Goal: Information Seeking & Learning: Get advice/opinions

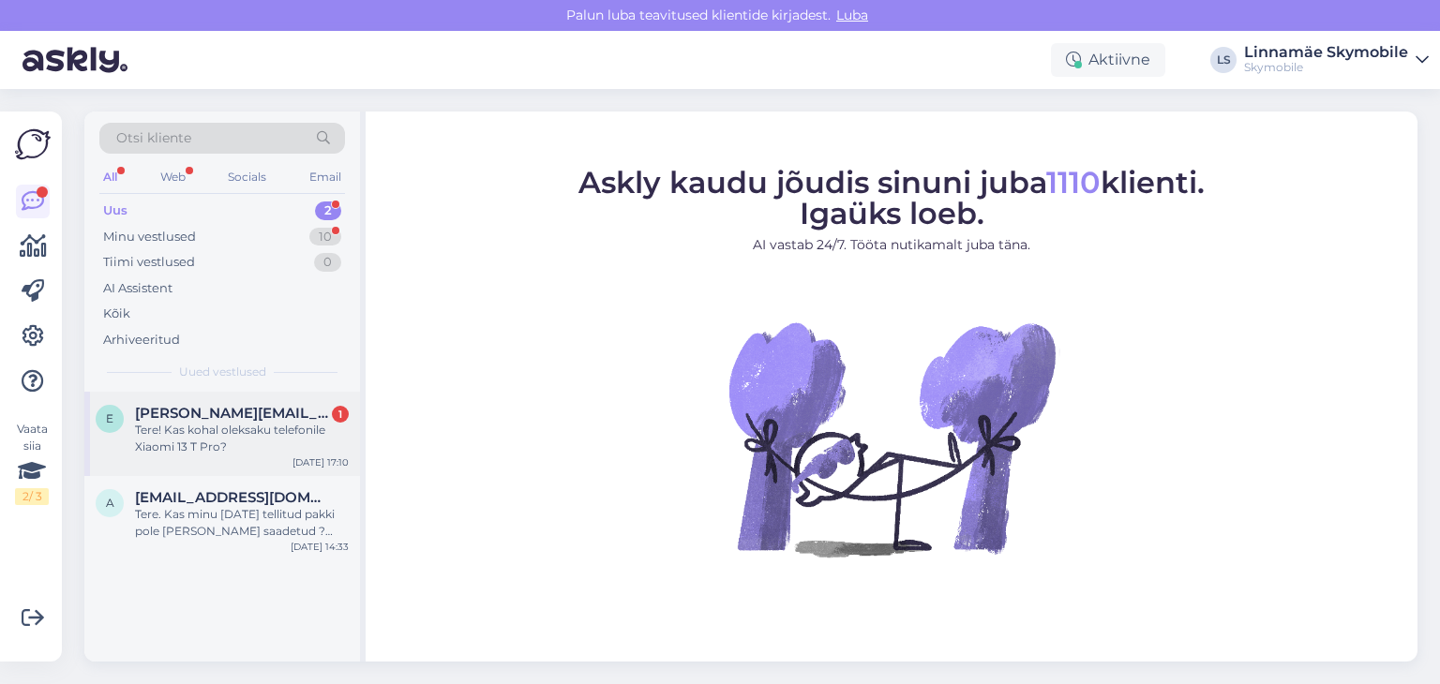
click at [233, 429] on div "Tere! Kas kohal oleksaku telefonile Xiaomi 13 T Pro?" at bounding box center [242, 439] width 214 height 34
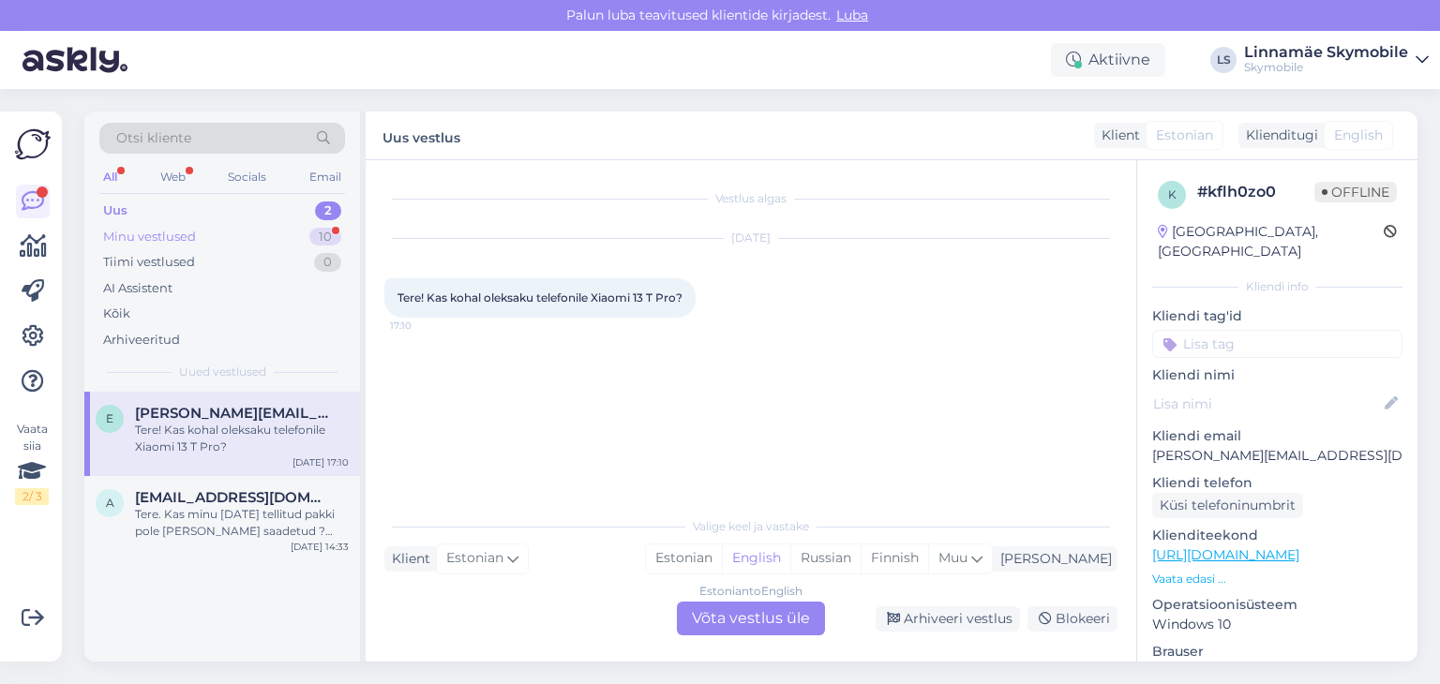
click at [185, 238] on div "Minu vestlused" at bounding box center [149, 237] width 93 height 19
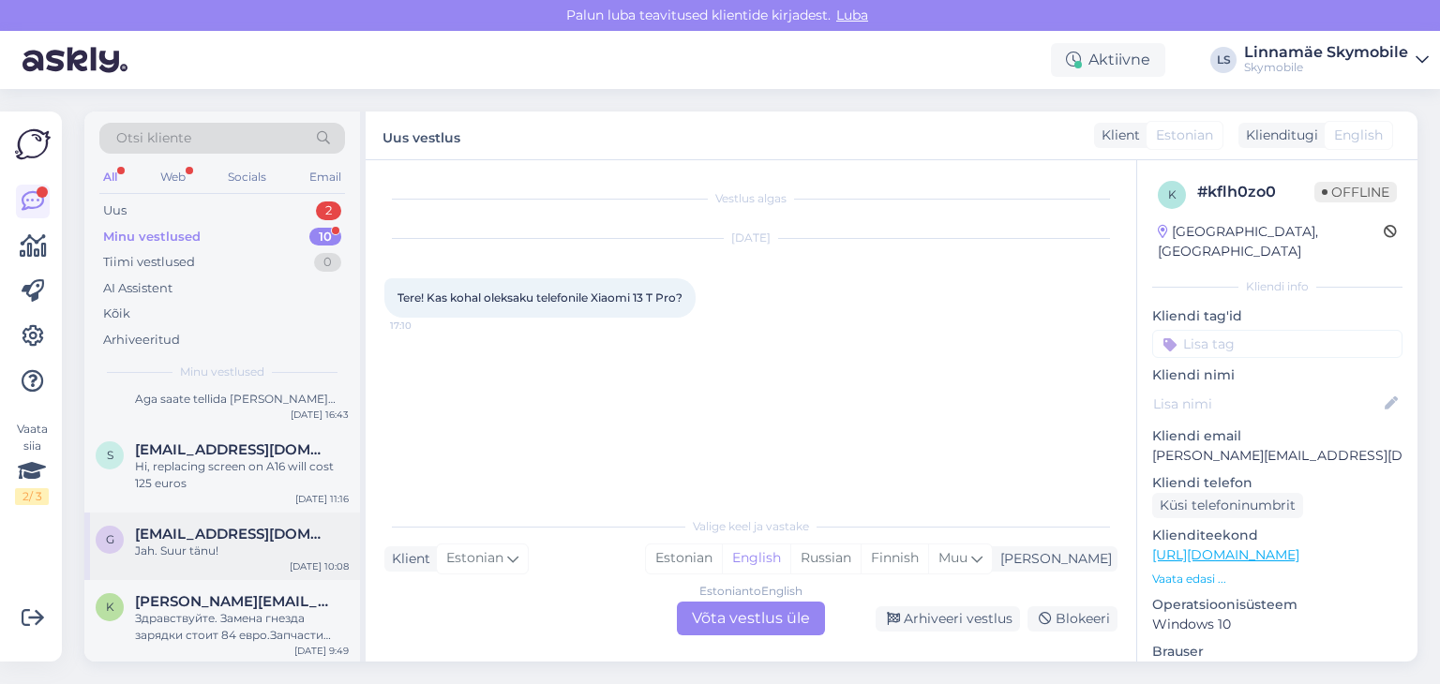
scroll to position [528, 0]
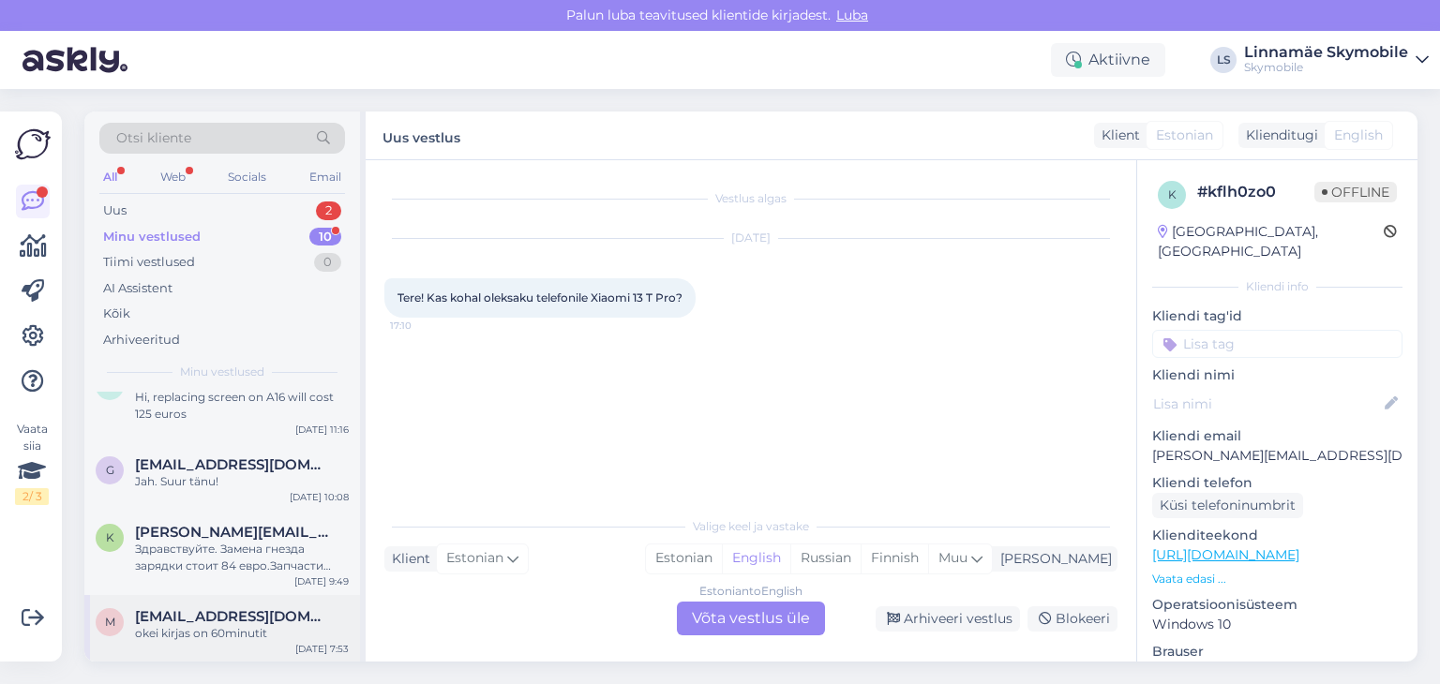
click at [239, 605] on div "m [EMAIL_ADDRESS][DOMAIN_NAME] okei kirjas on 60minutit [DATE] 7:53" at bounding box center [222, 629] width 276 height 68
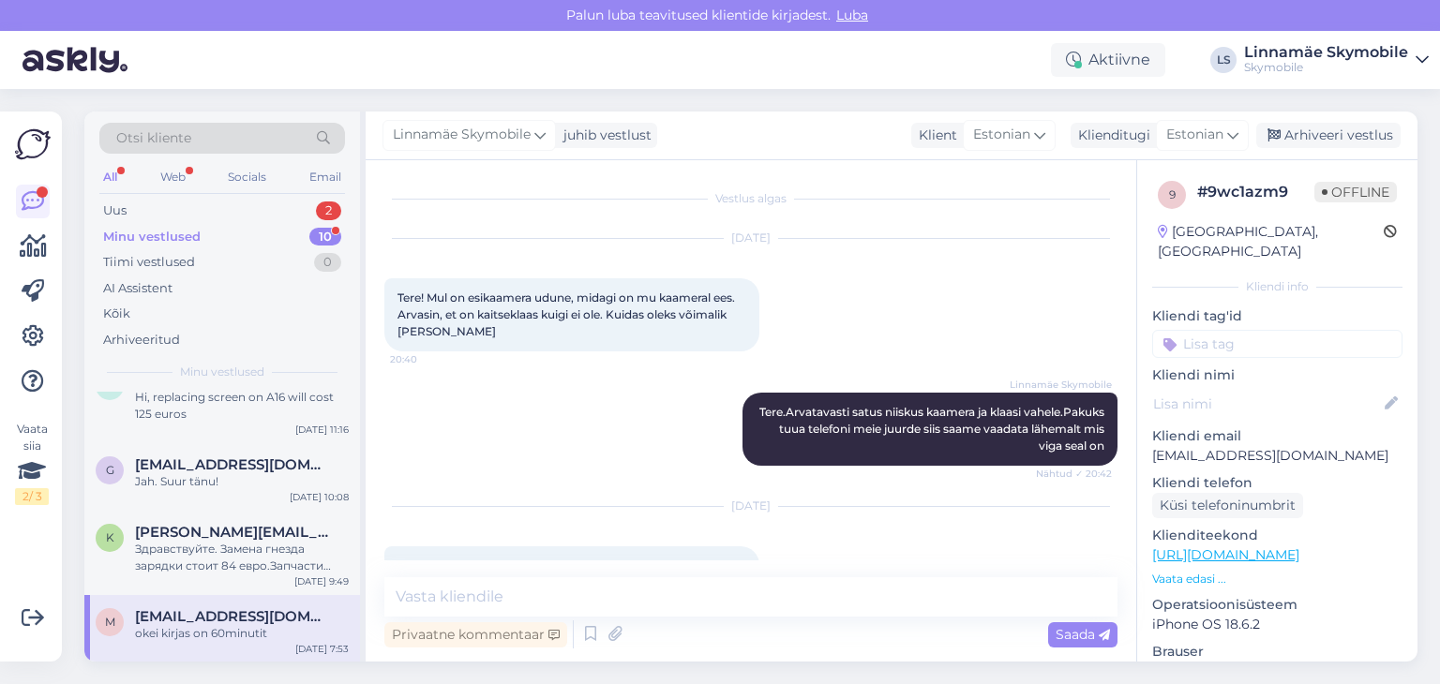
scroll to position [143, 0]
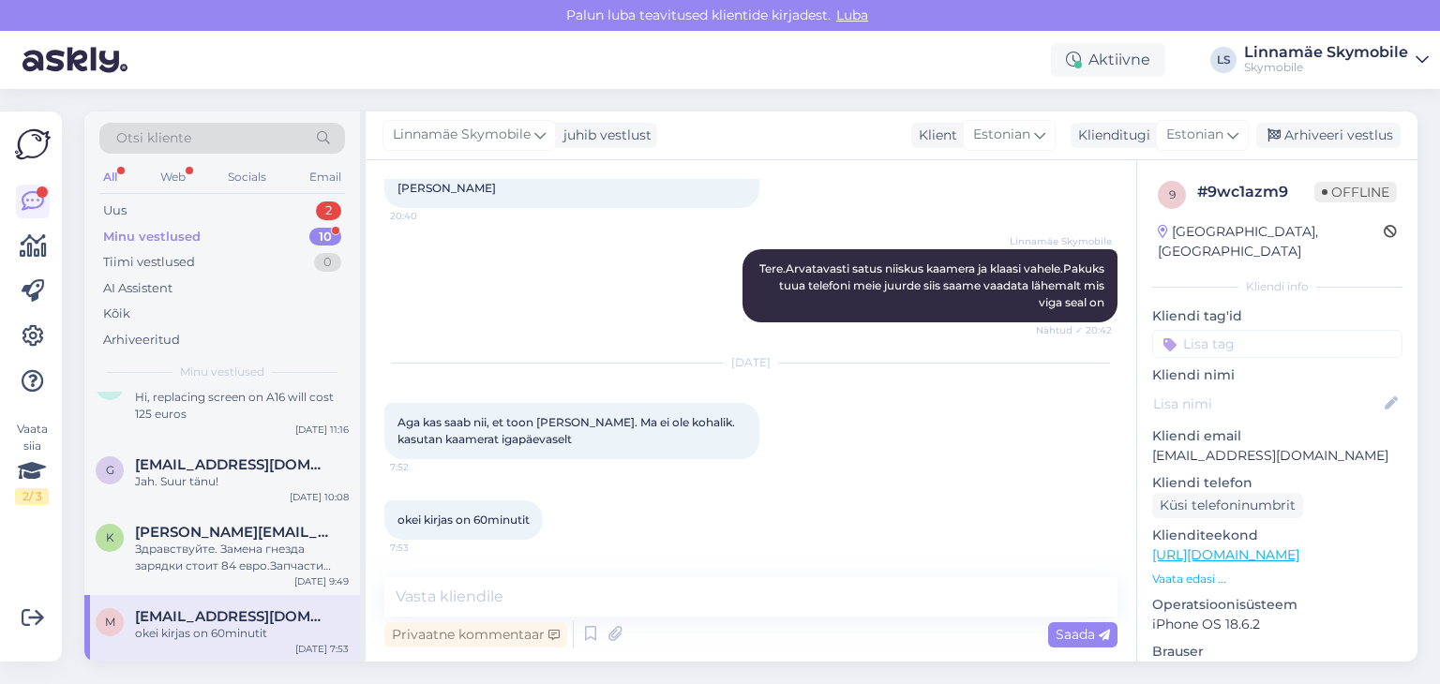
click at [1228, 331] on input at bounding box center [1277, 344] width 250 height 28
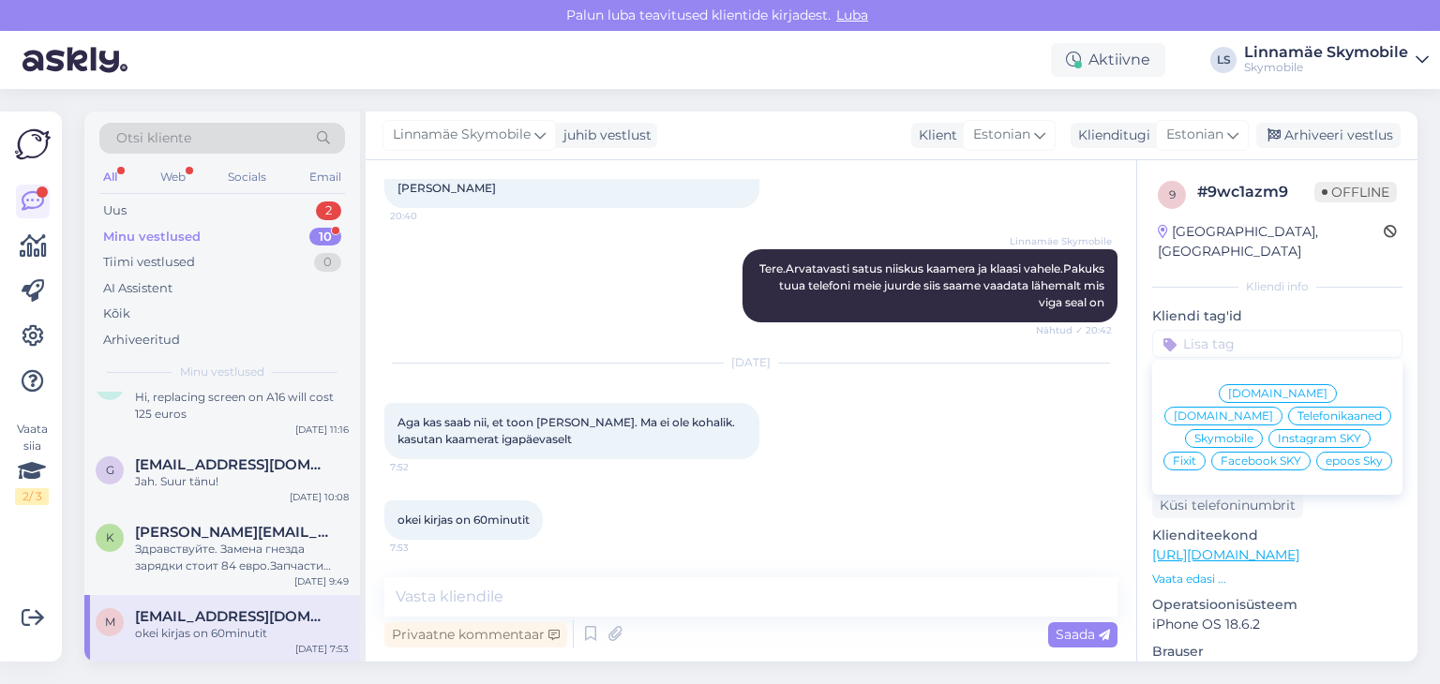
click at [1253, 433] on span "Skymobile" at bounding box center [1223, 438] width 59 height 11
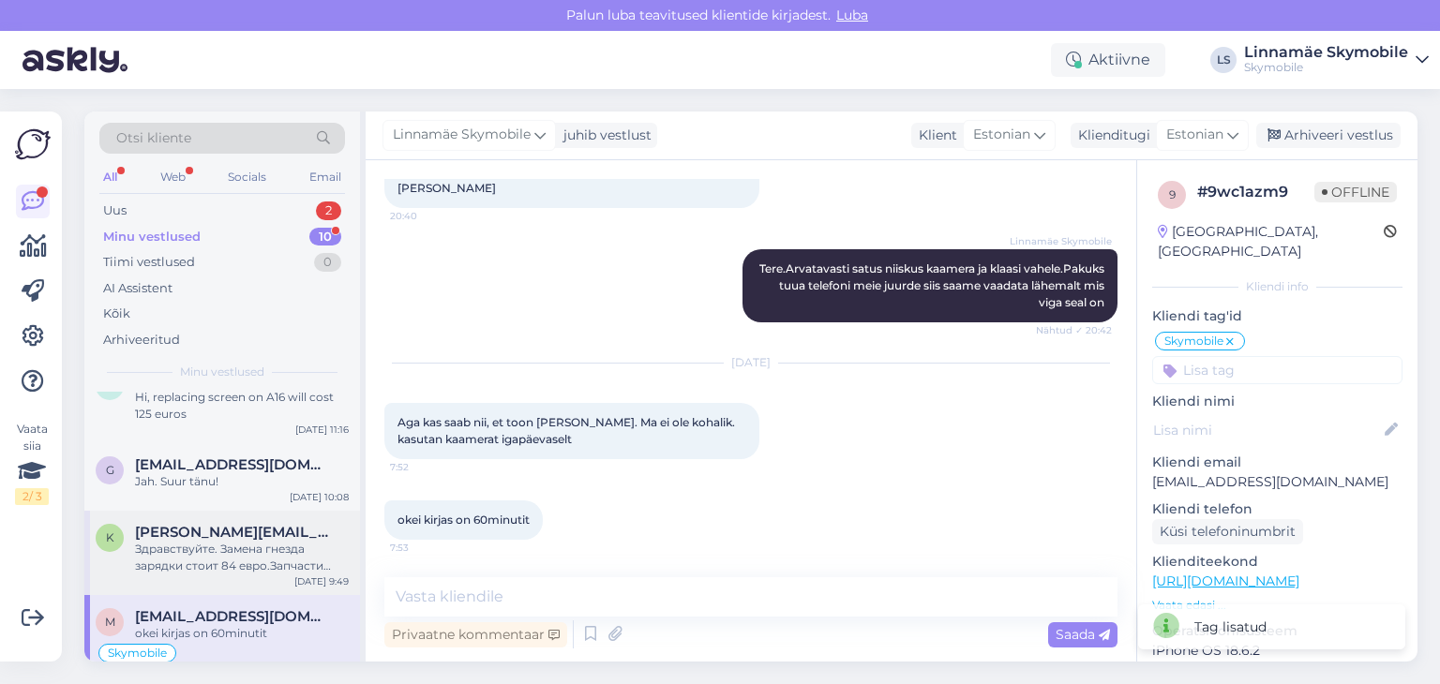
click at [265, 541] on div "Здравствуйте. Замена гнезда зарядки стоит 84 евро.Запчасти есть в наличии и про…" at bounding box center [242, 558] width 214 height 34
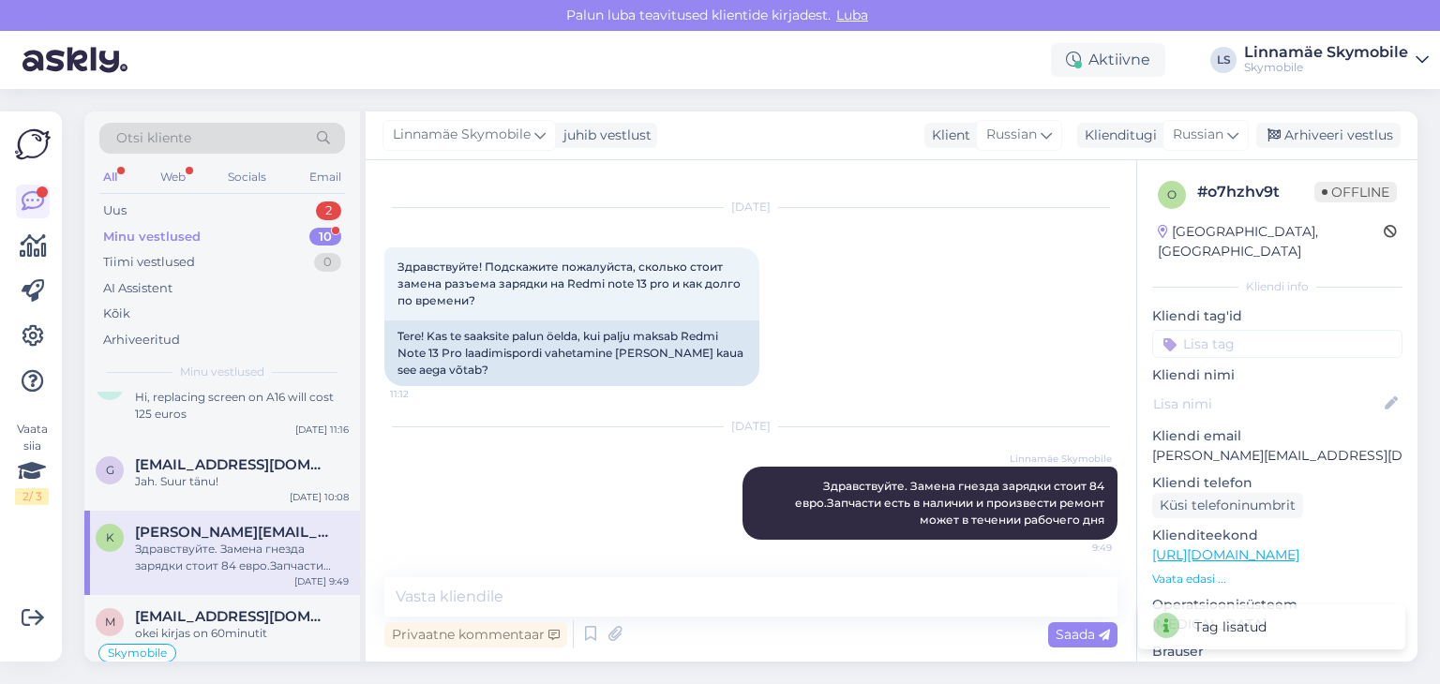
click at [1238, 330] on input at bounding box center [1277, 344] width 250 height 28
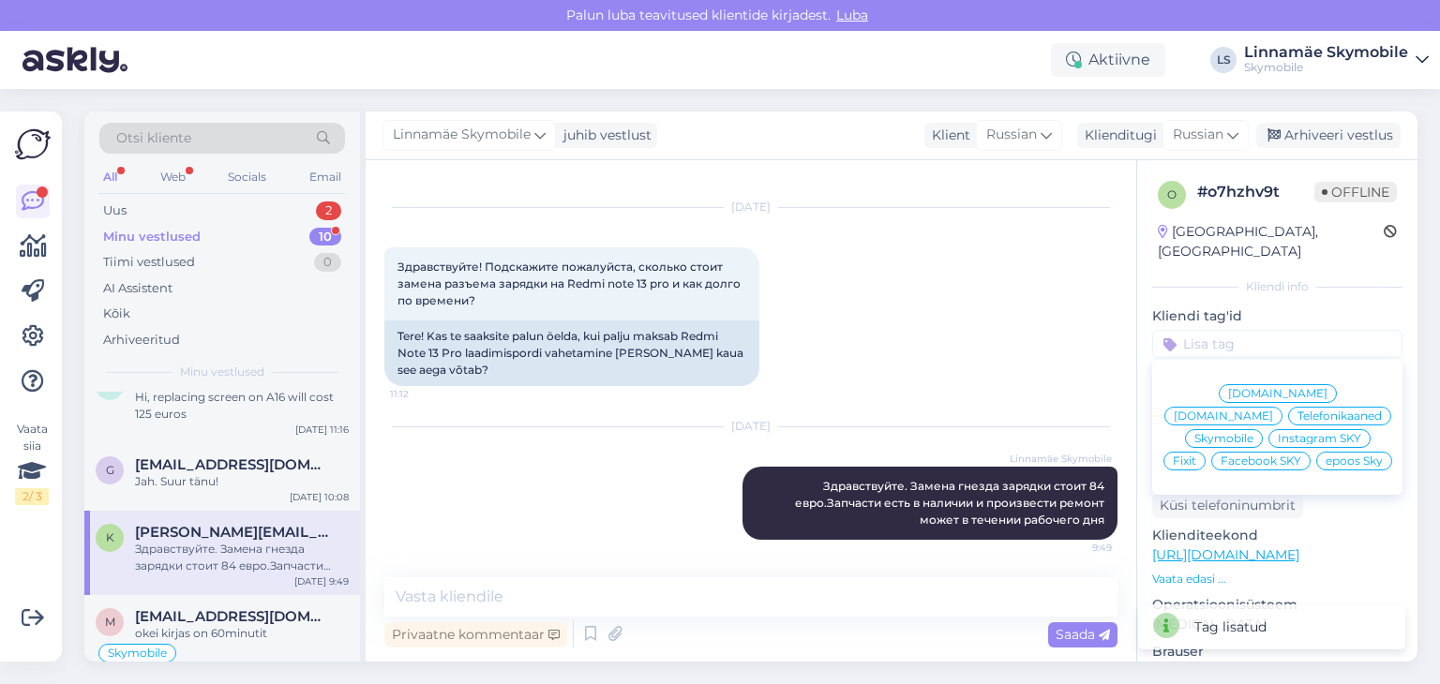
click at [1253, 433] on span "Skymobile" at bounding box center [1223, 438] width 59 height 11
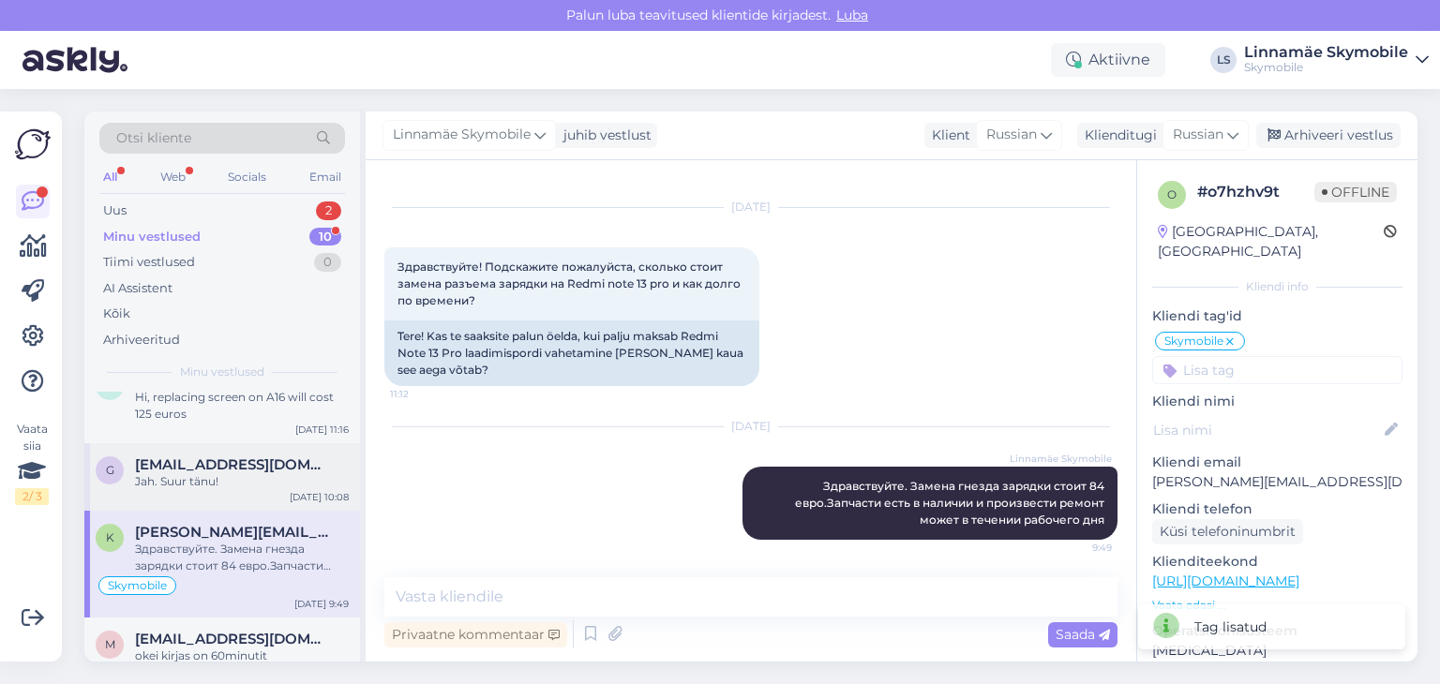
click at [295, 469] on span "[EMAIL_ADDRESS][DOMAIN_NAME]" at bounding box center [232, 465] width 195 height 17
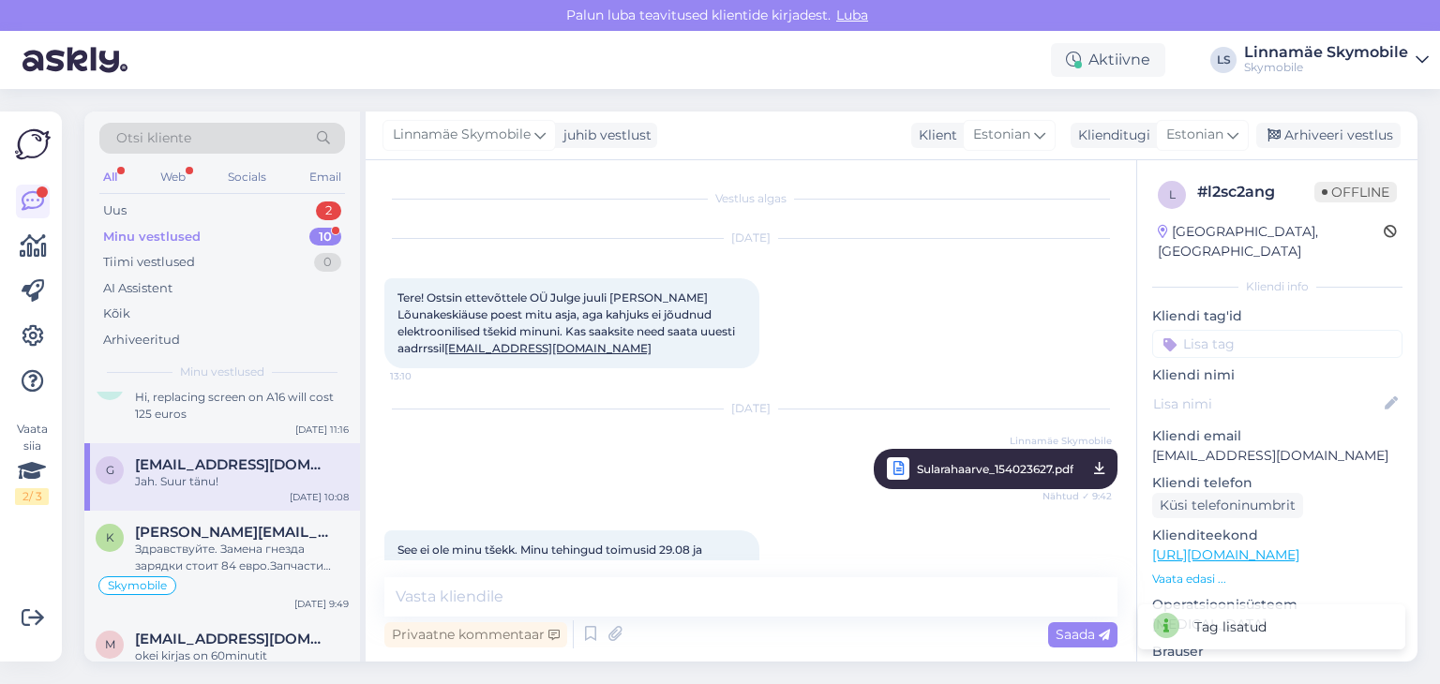
scroll to position [371, 0]
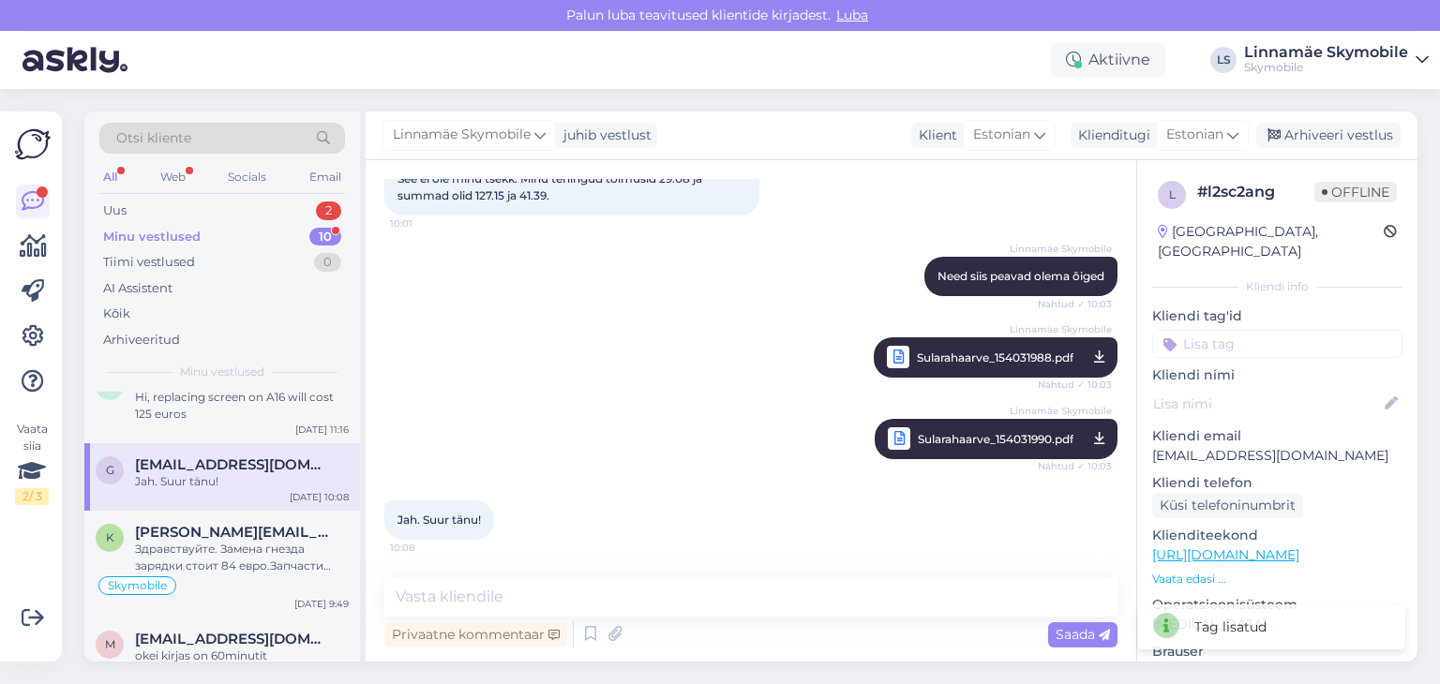
click at [1245, 330] on input at bounding box center [1277, 344] width 250 height 28
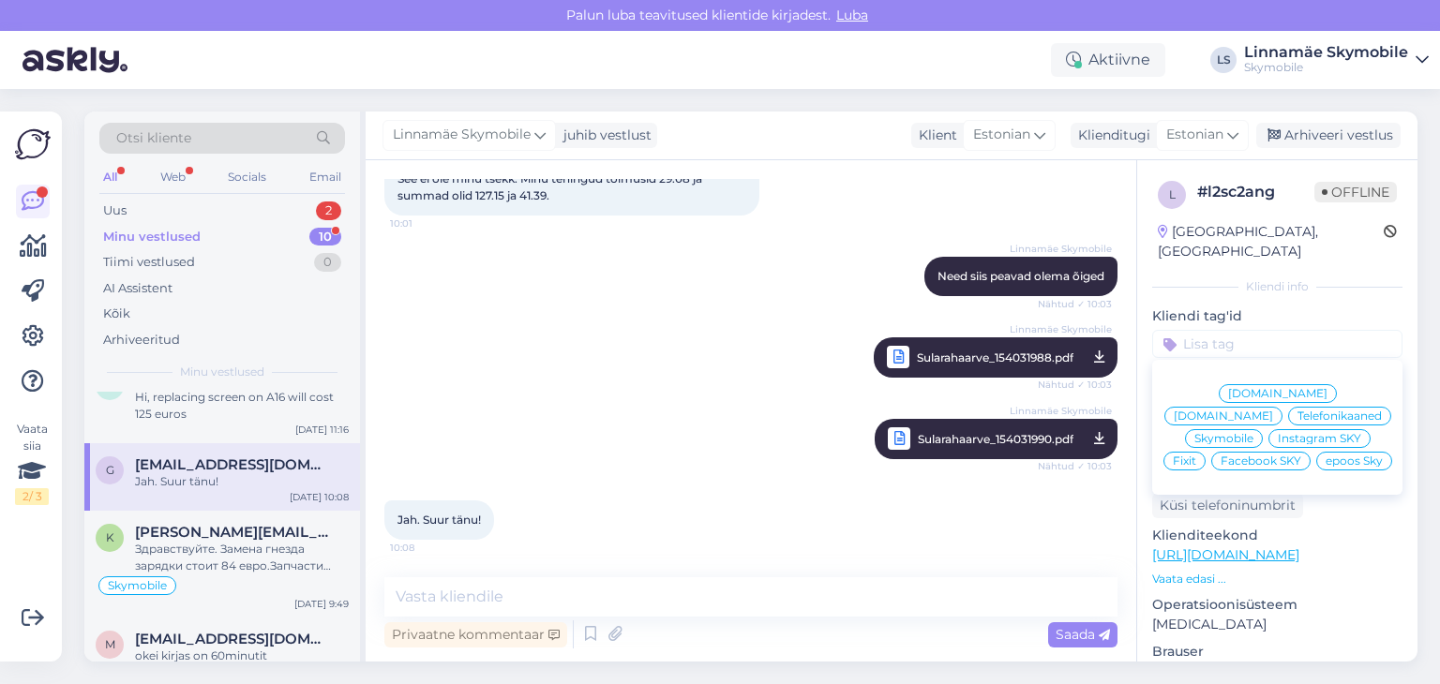
click at [1227, 384] on div "[DOMAIN_NAME]" at bounding box center [1278, 393] width 118 height 19
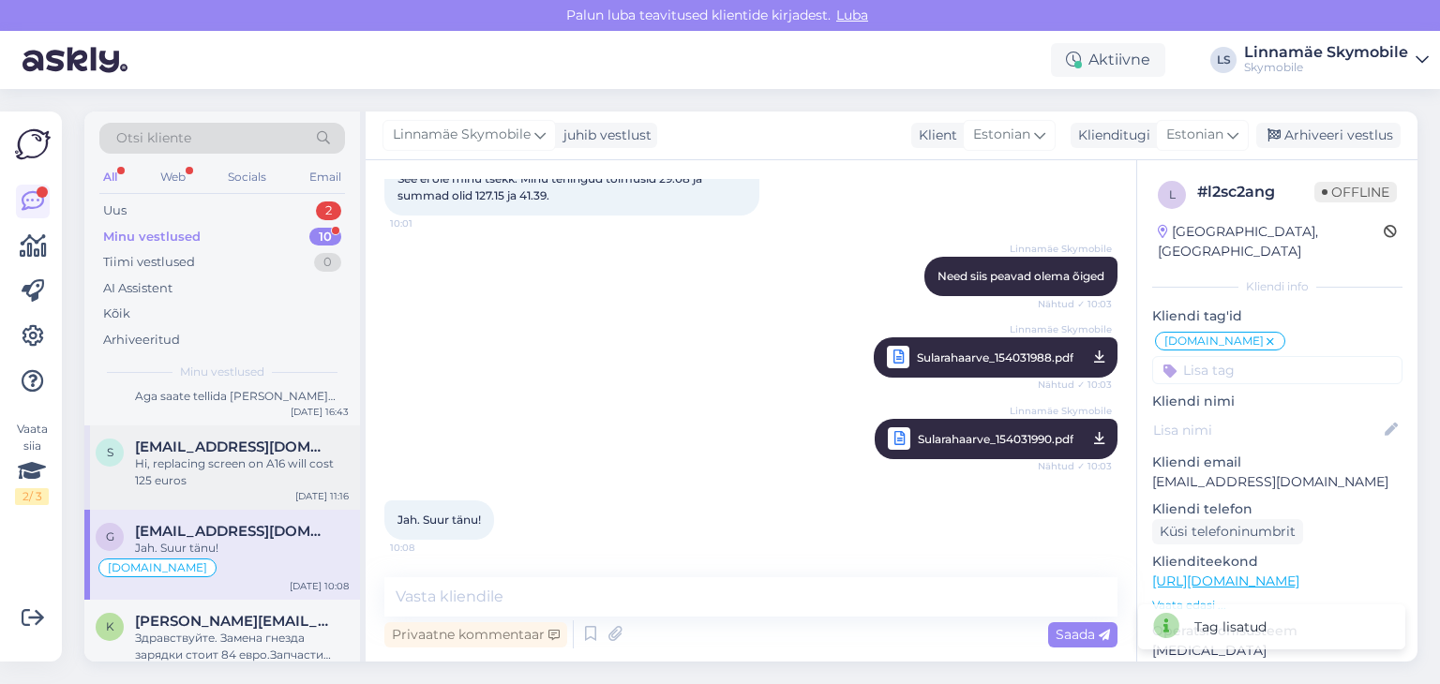
scroll to position [434, 0]
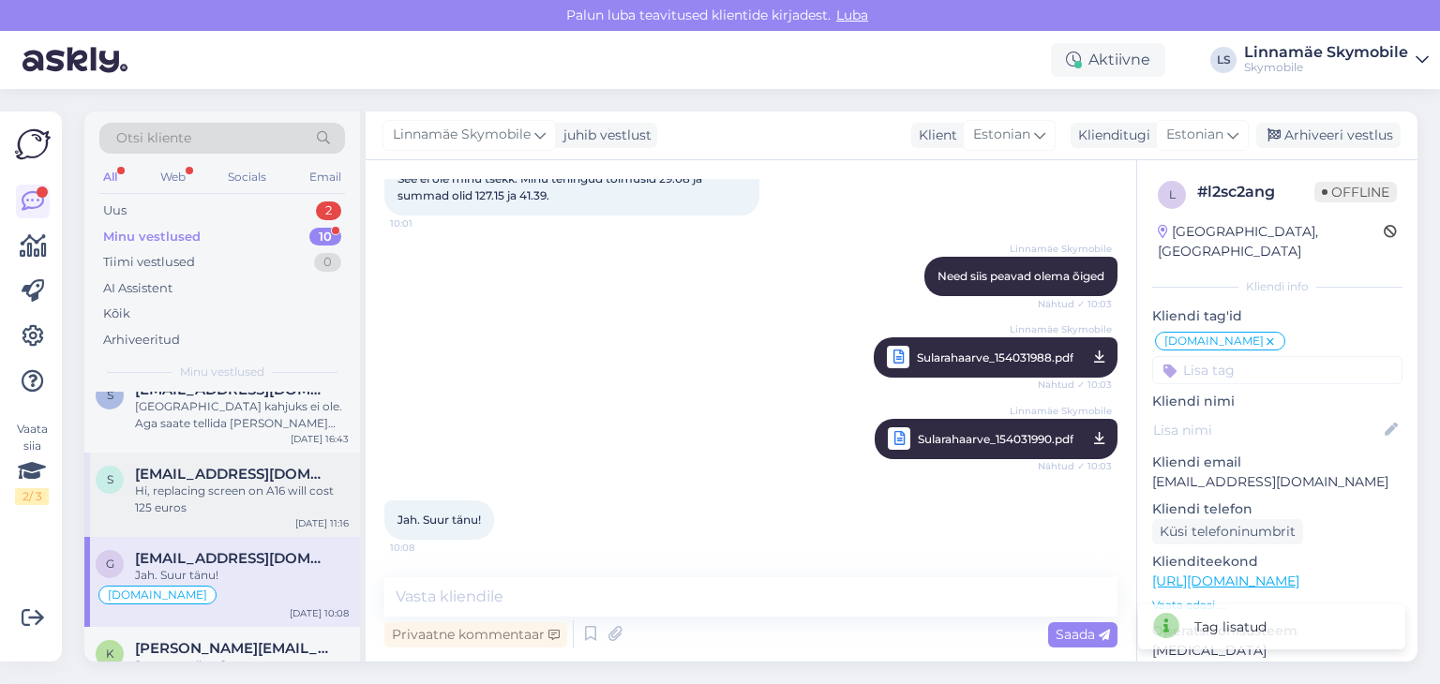
click at [222, 485] on div "Hi, replacing screen on A16 will cost 125 euros" at bounding box center [242, 500] width 214 height 34
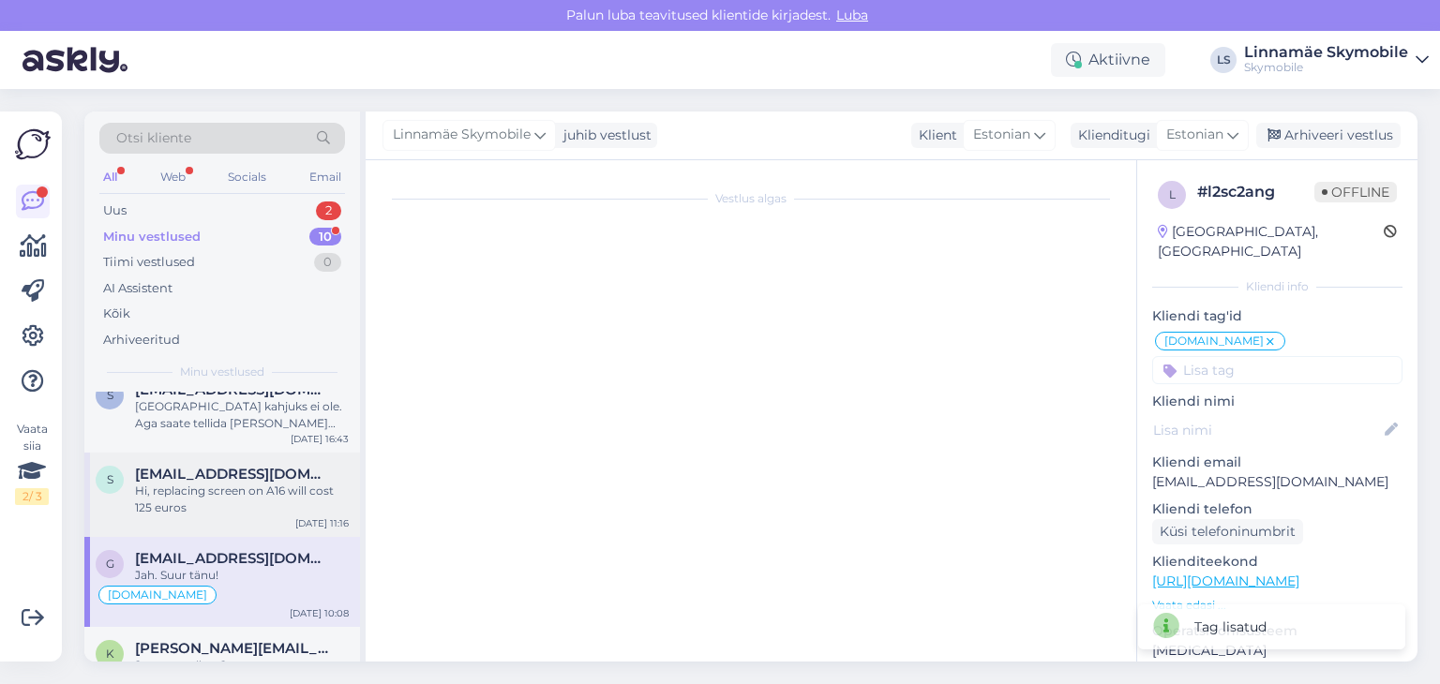
scroll to position [4, 0]
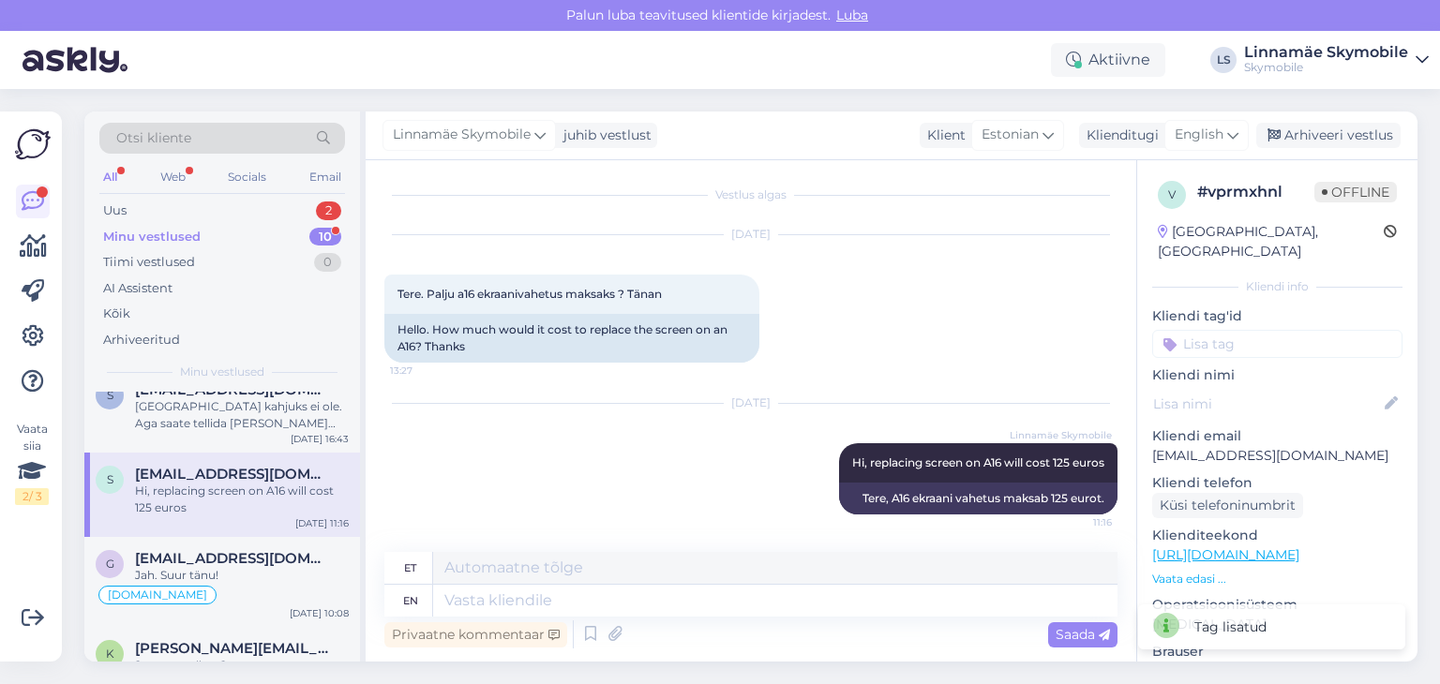
click at [1248, 330] on input at bounding box center [1277, 344] width 250 height 28
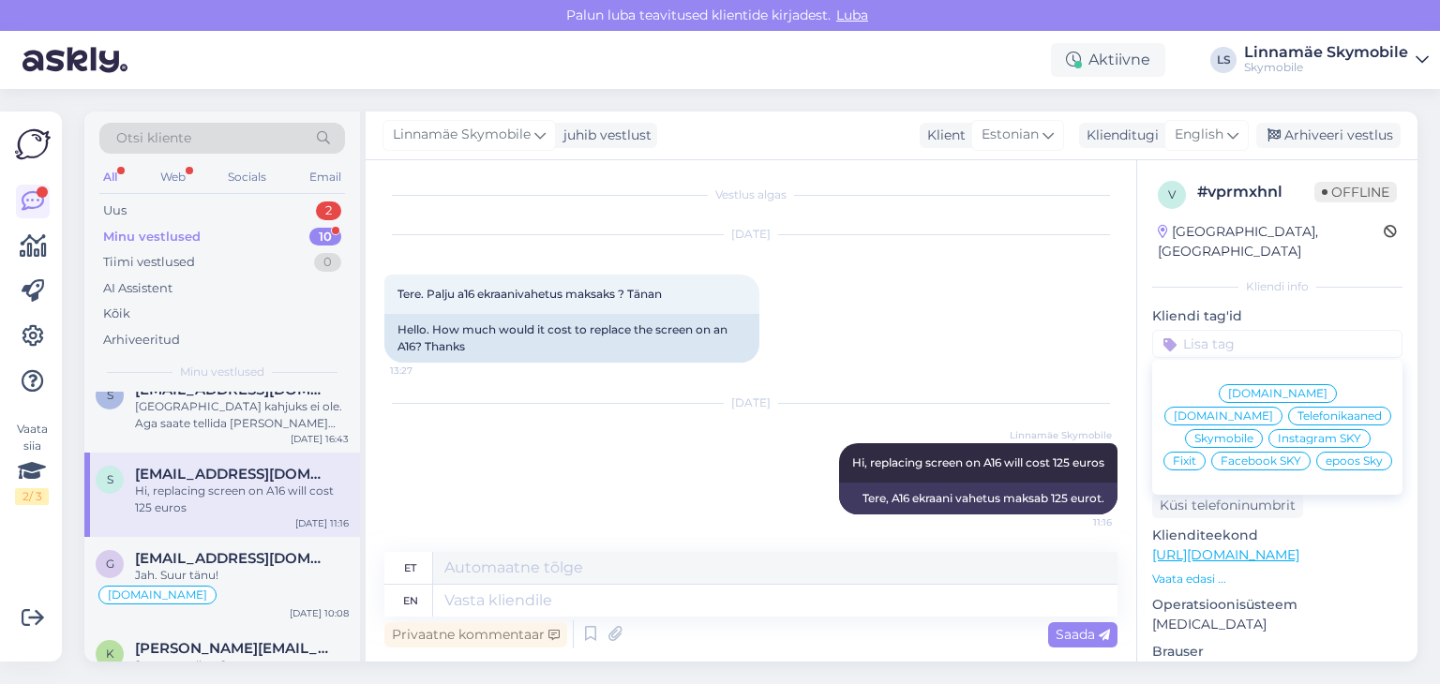
click at [1253, 433] on span "Skymobile" at bounding box center [1223, 438] width 59 height 11
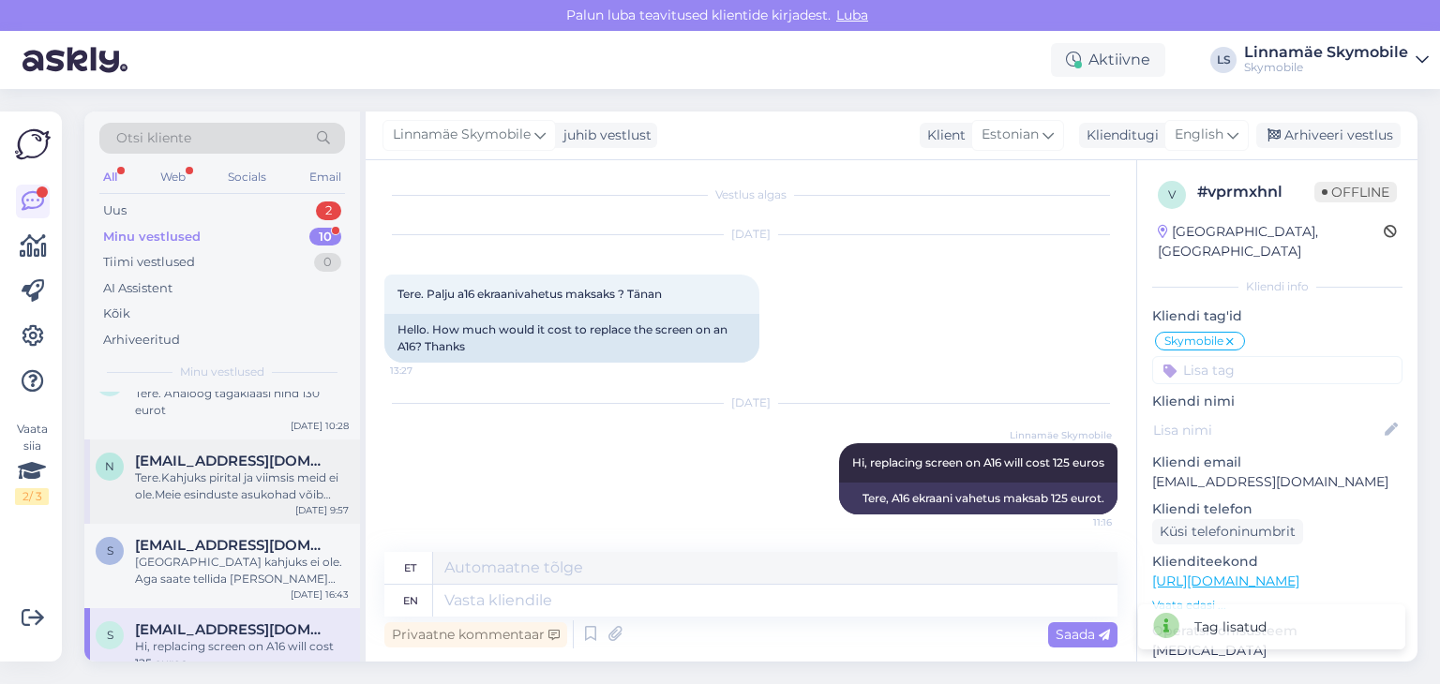
scroll to position [247, 0]
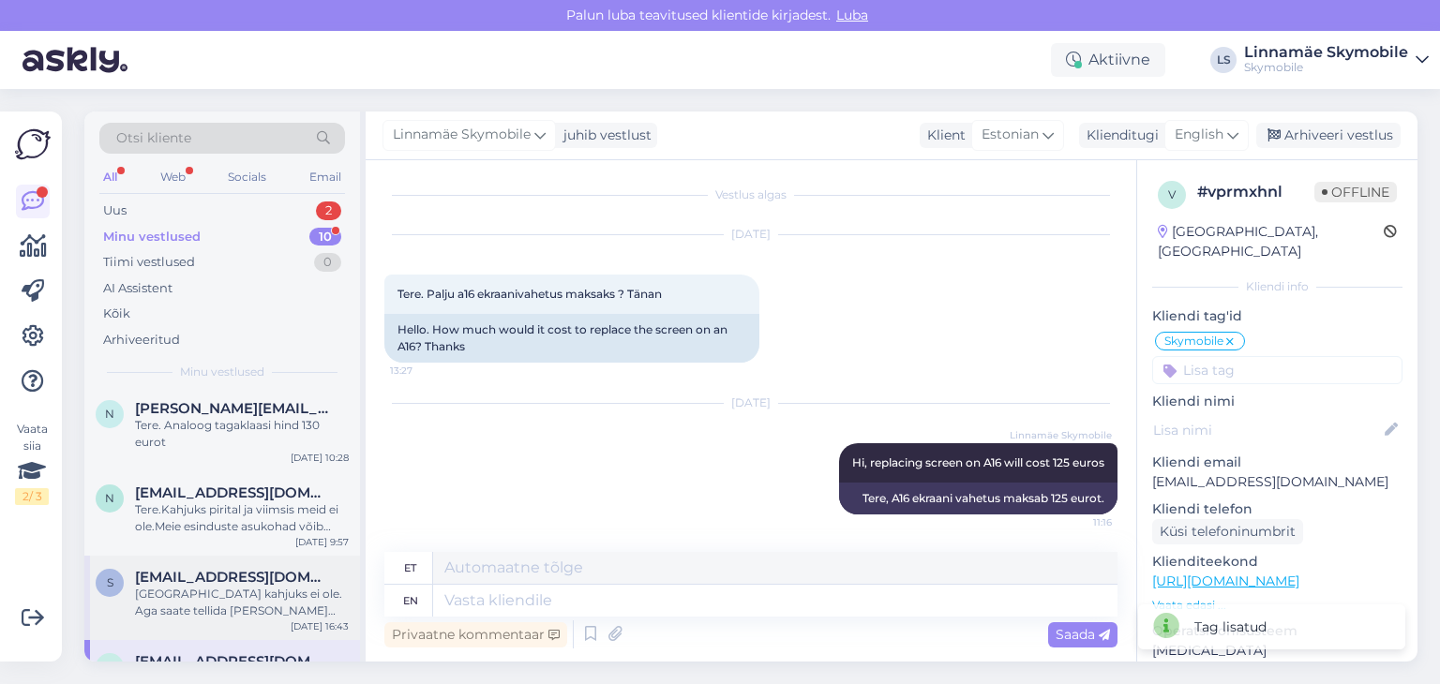
click at [235, 576] on span "[EMAIL_ADDRESS][DOMAIN_NAME]" at bounding box center [232, 577] width 195 height 17
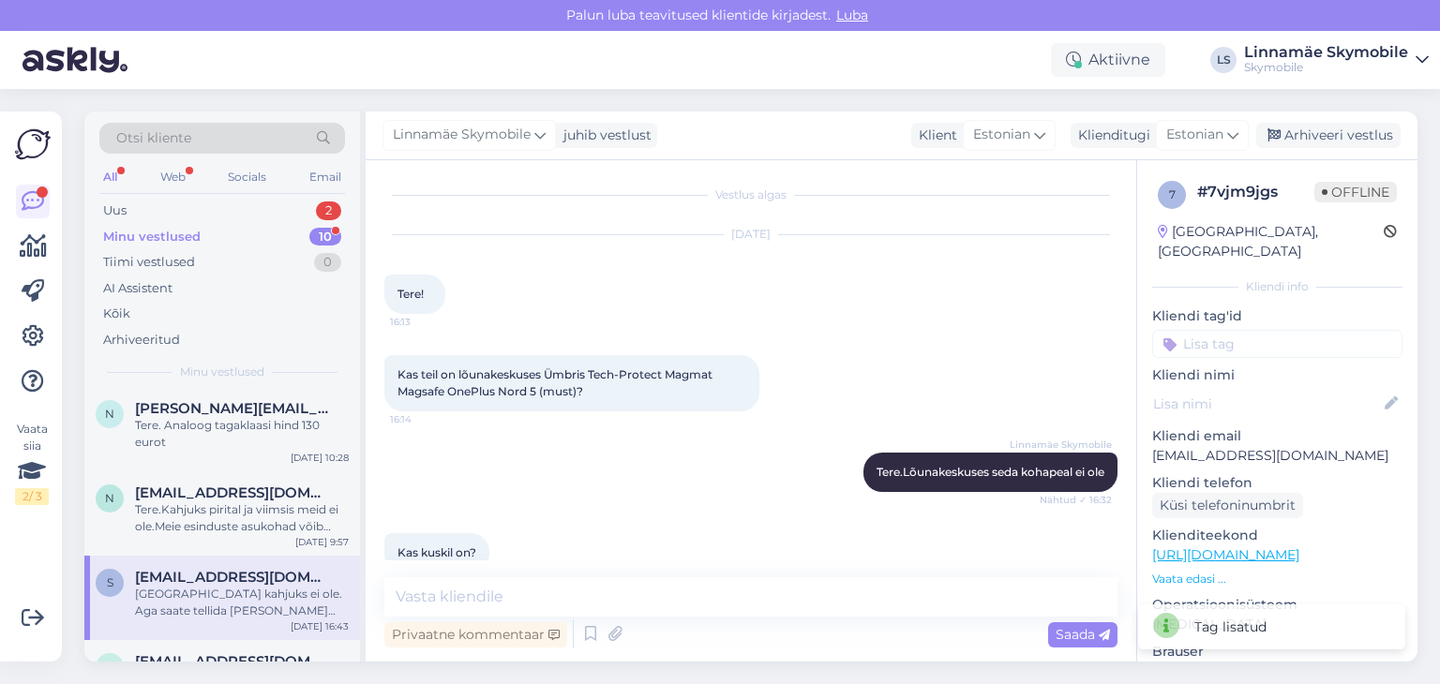
scroll to position [117, 0]
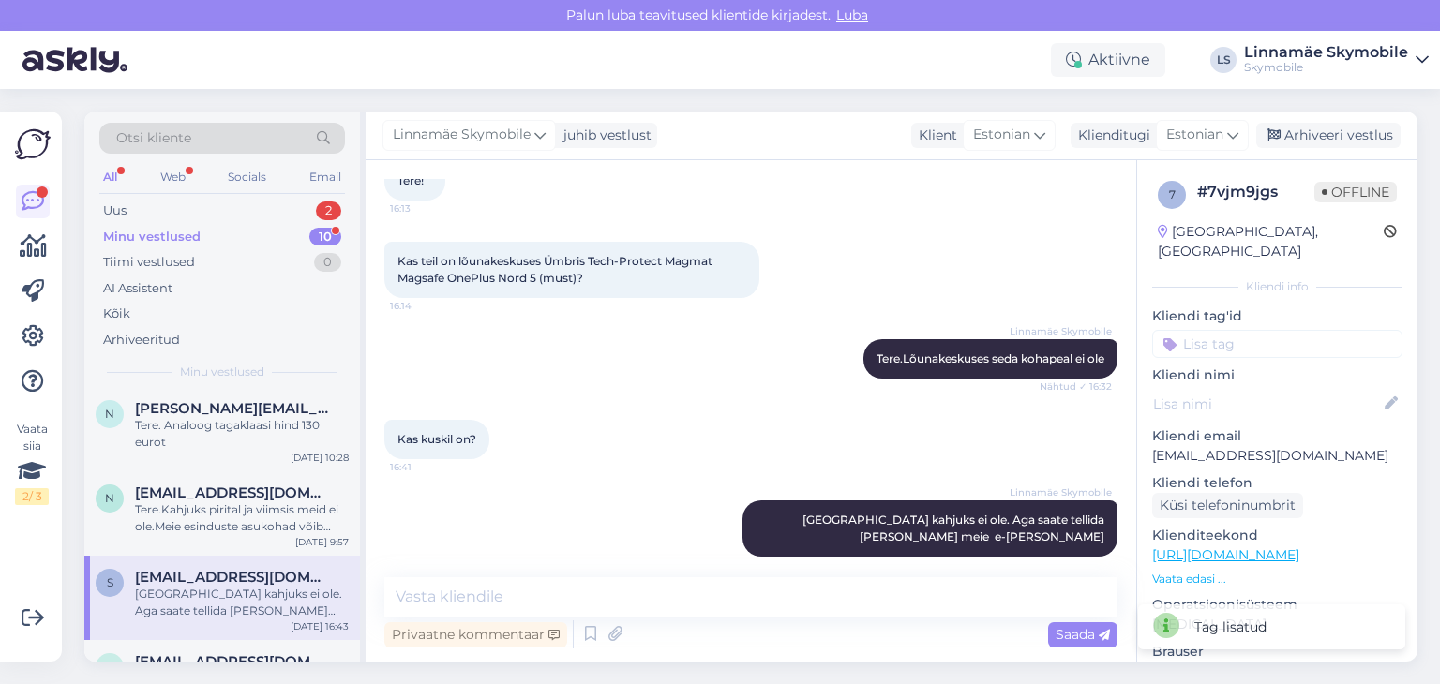
click at [1258, 330] on input at bounding box center [1277, 344] width 250 height 28
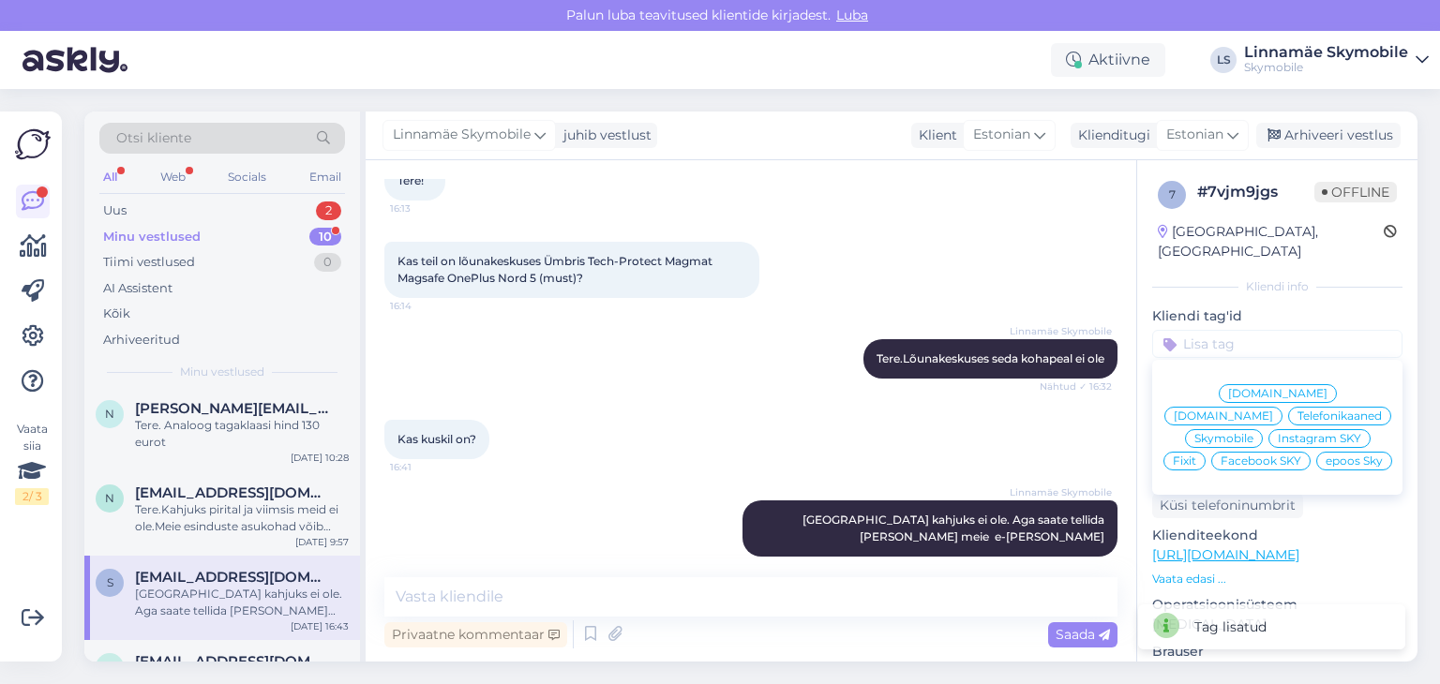
click at [1228, 388] on span "[DOMAIN_NAME]" at bounding box center [1277, 393] width 99 height 11
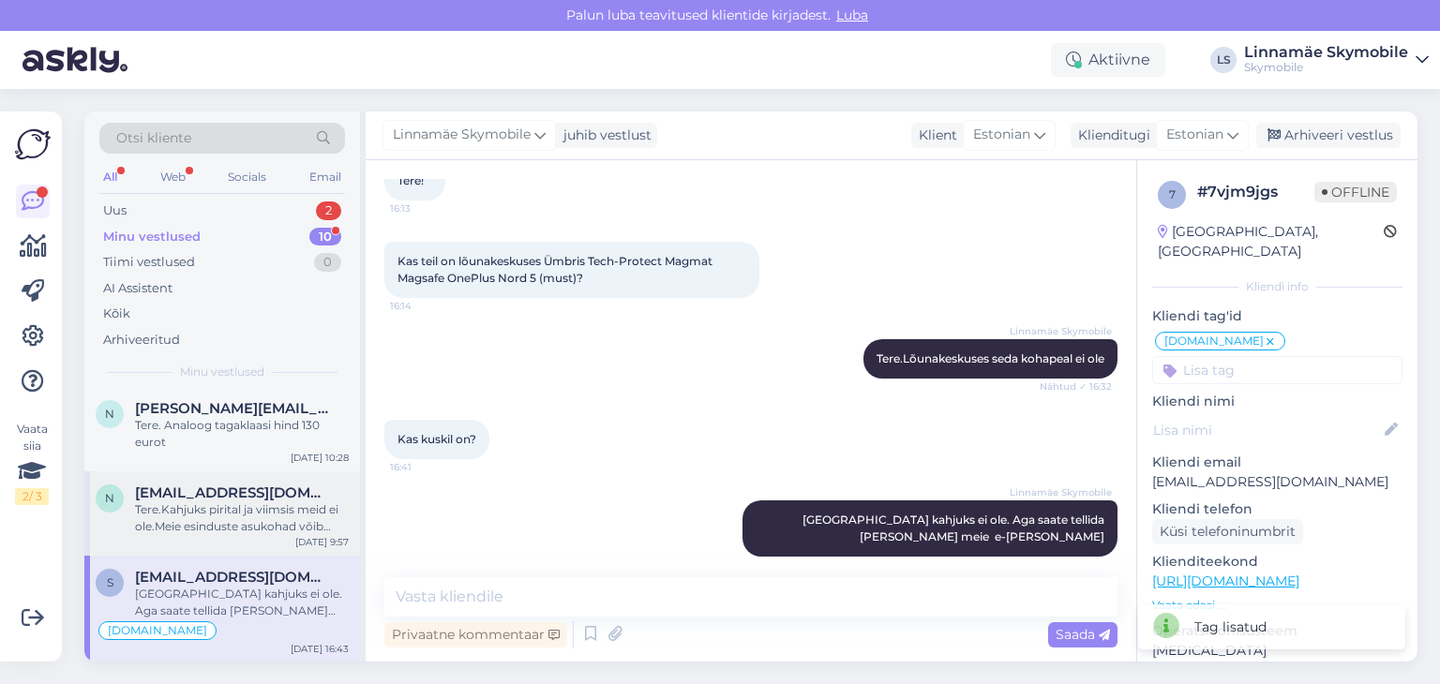
click at [206, 495] on span "[EMAIL_ADDRESS][DOMAIN_NAME]" at bounding box center [232, 493] width 195 height 17
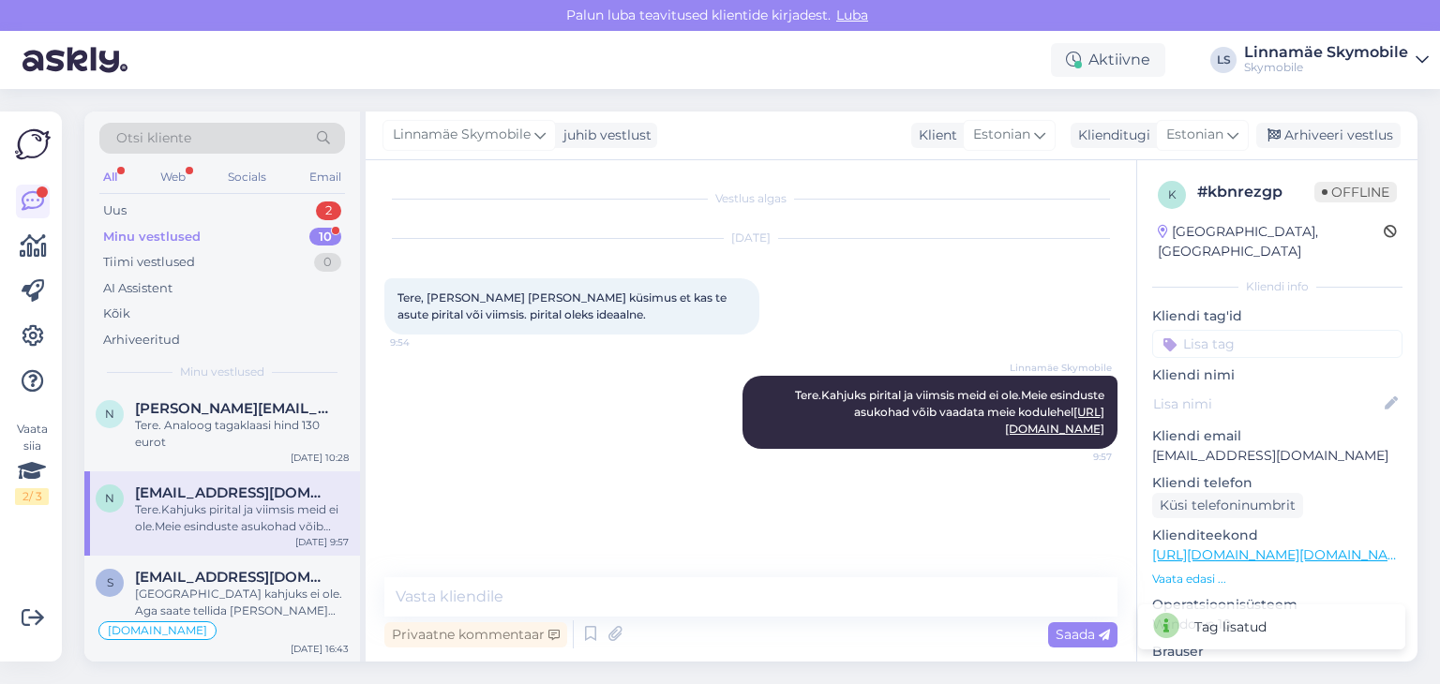
scroll to position [0, 0]
click at [1234, 330] on input at bounding box center [1277, 344] width 250 height 28
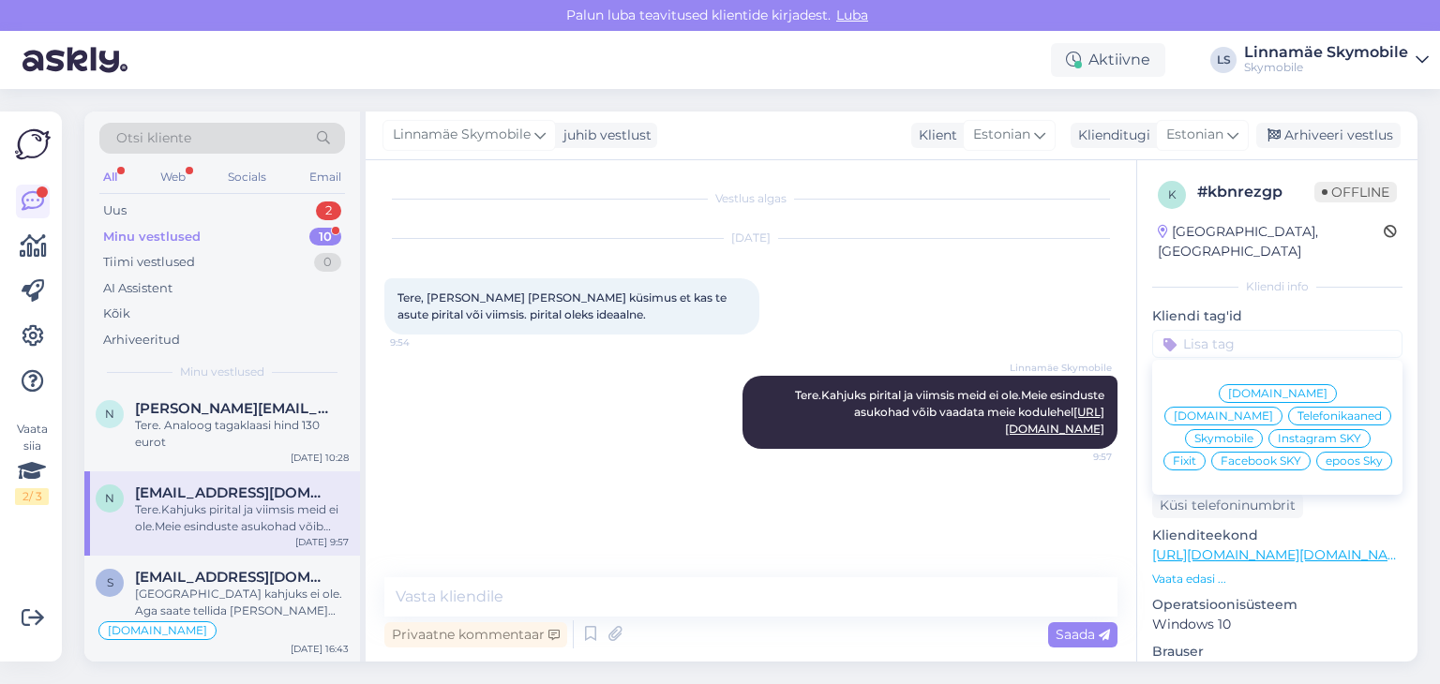
click at [1196, 456] on span "Fixit" at bounding box center [1184, 461] width 23 height 11
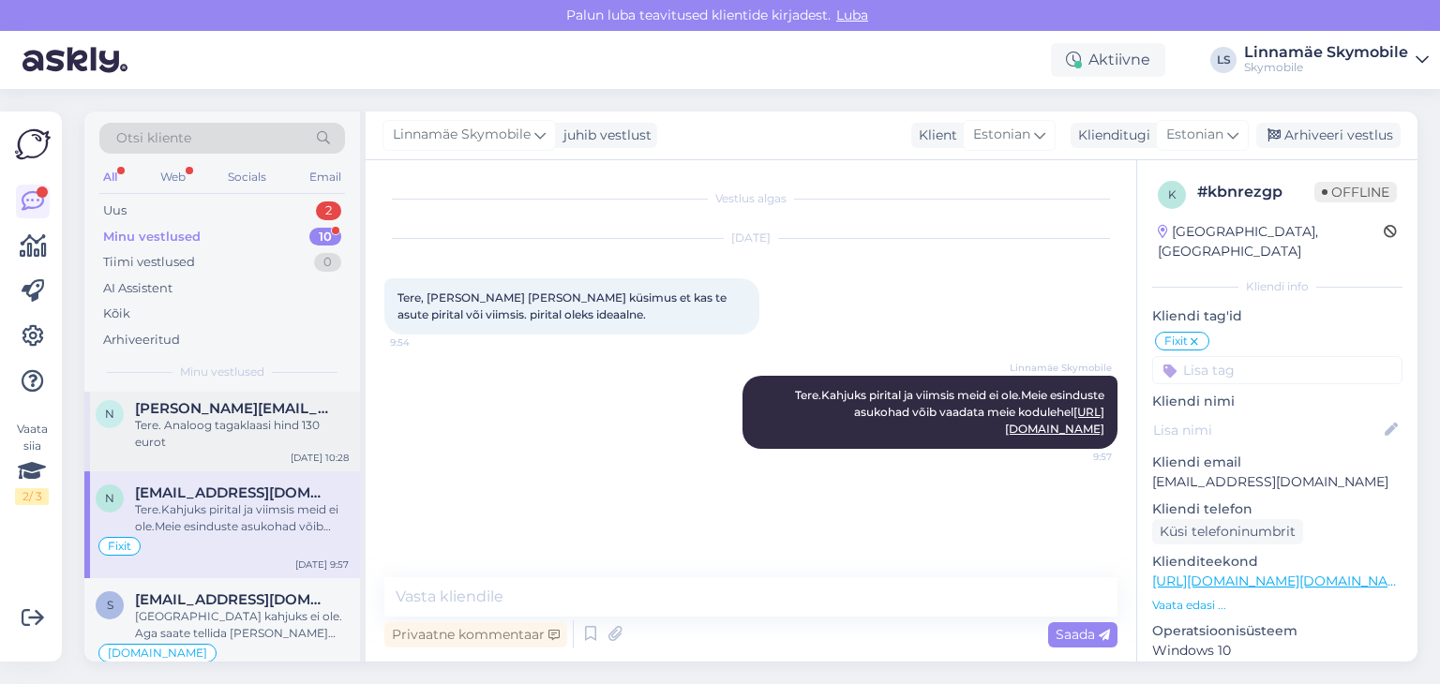
click at [233, 443] on div "Tere. Analoog tagaklaasi hind 130 eurot" at bounding box center [242, 434] width 214 height 34
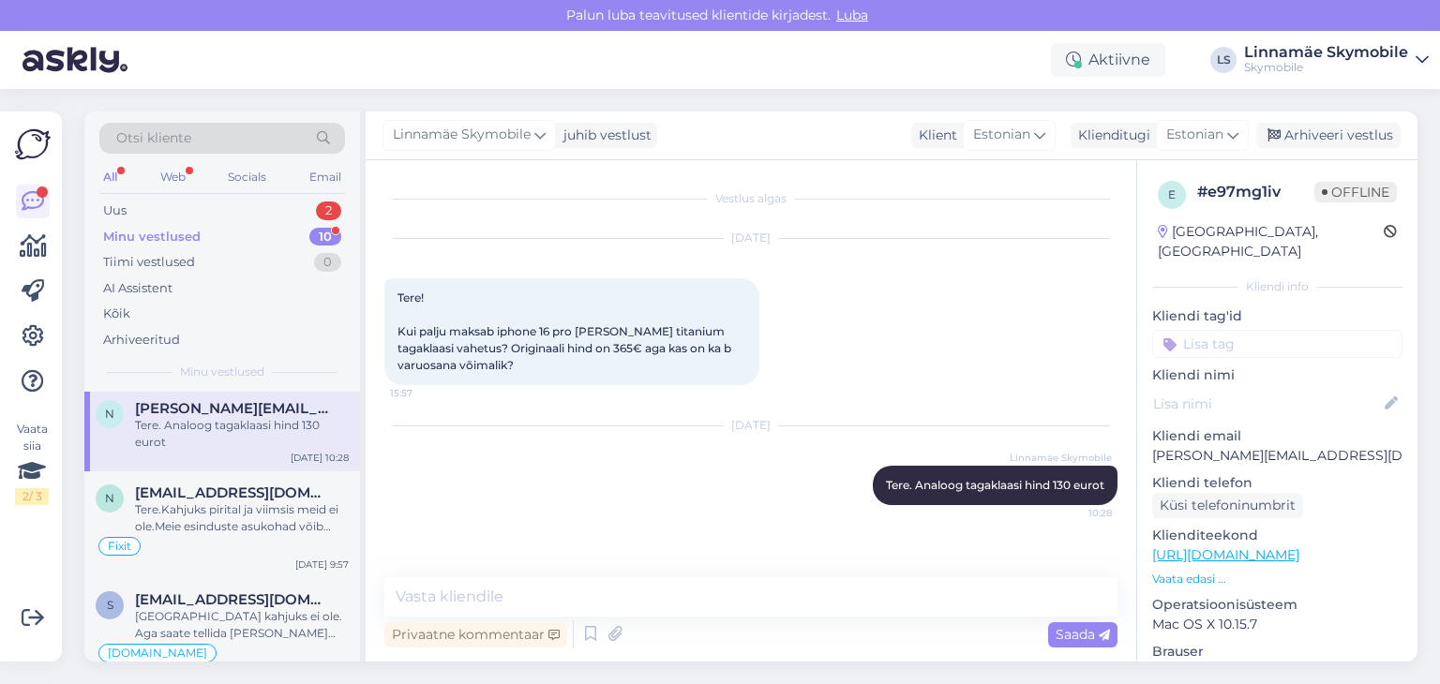
click at [1215, 330] on input at bounding box center [1277, 344] width 250 height 28
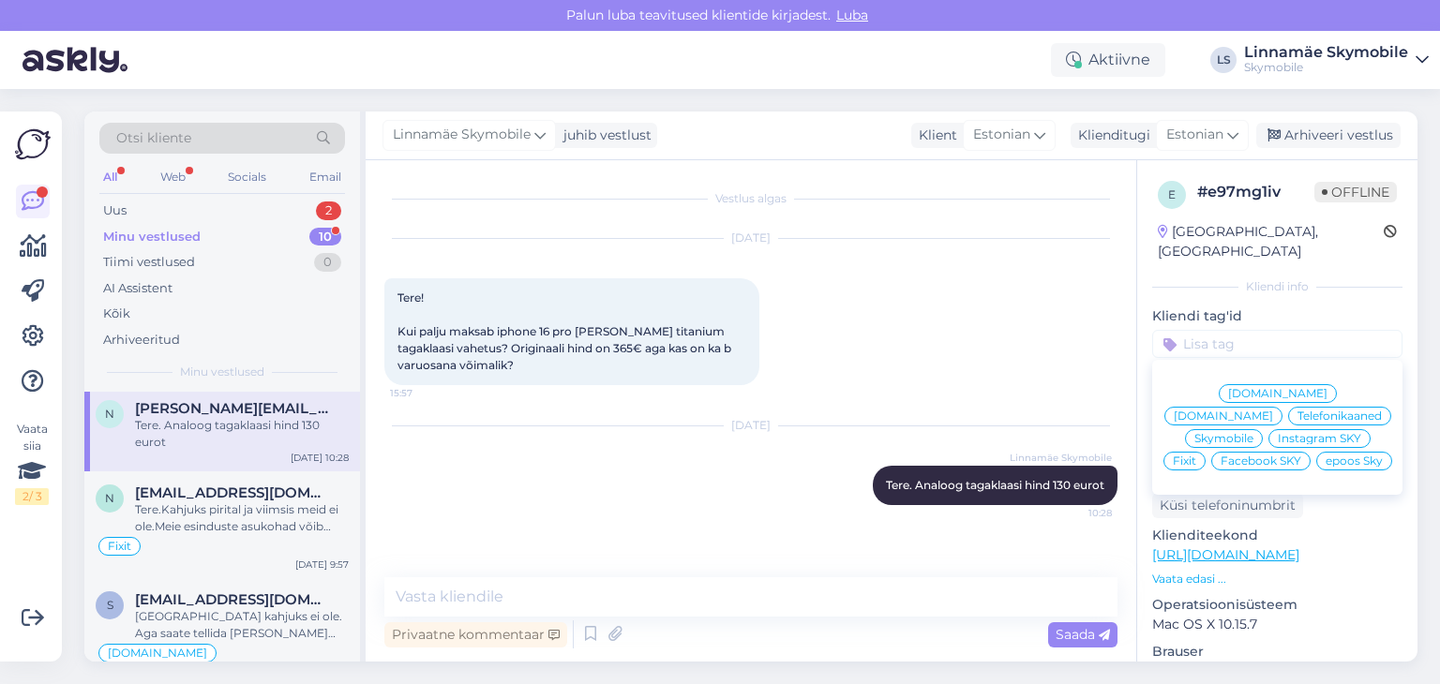
click at [1253, 433] on span "Skymobile" at bounding box center [1223, 438] width 59 height 11
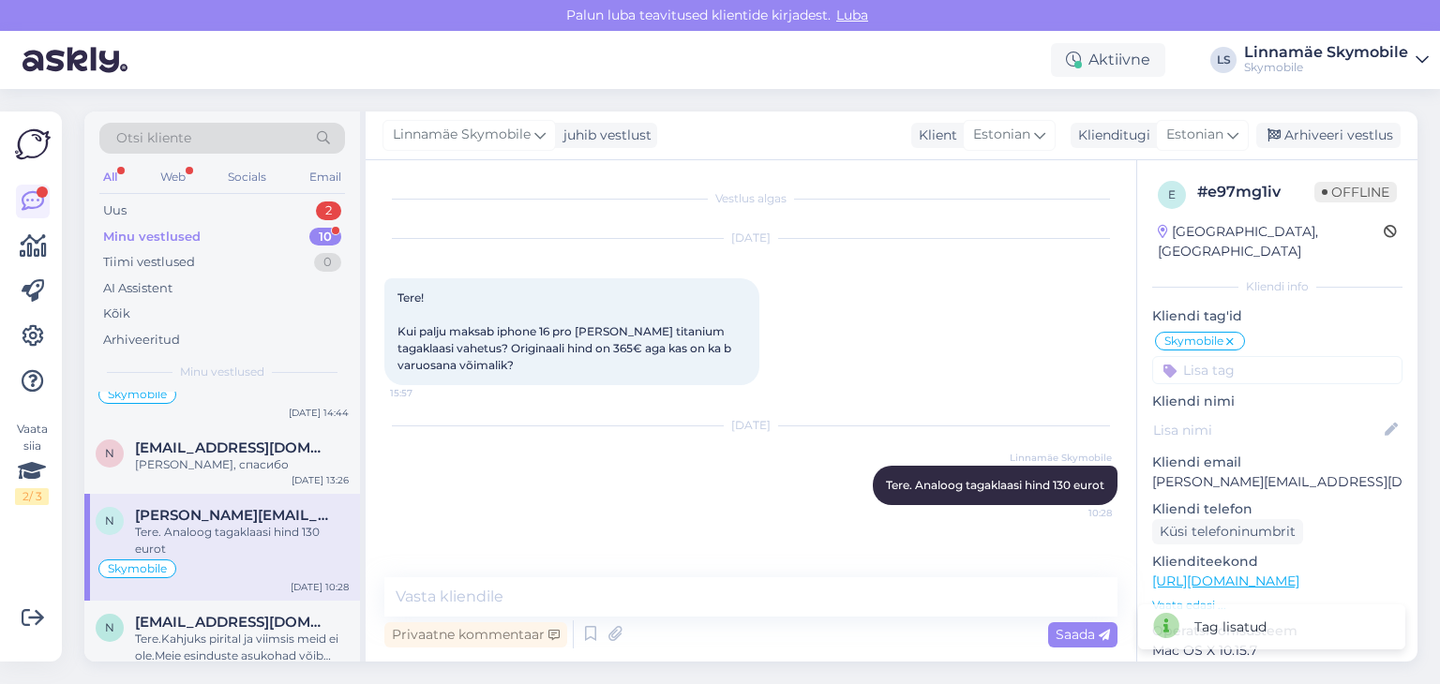
scroll to position [59, 0]
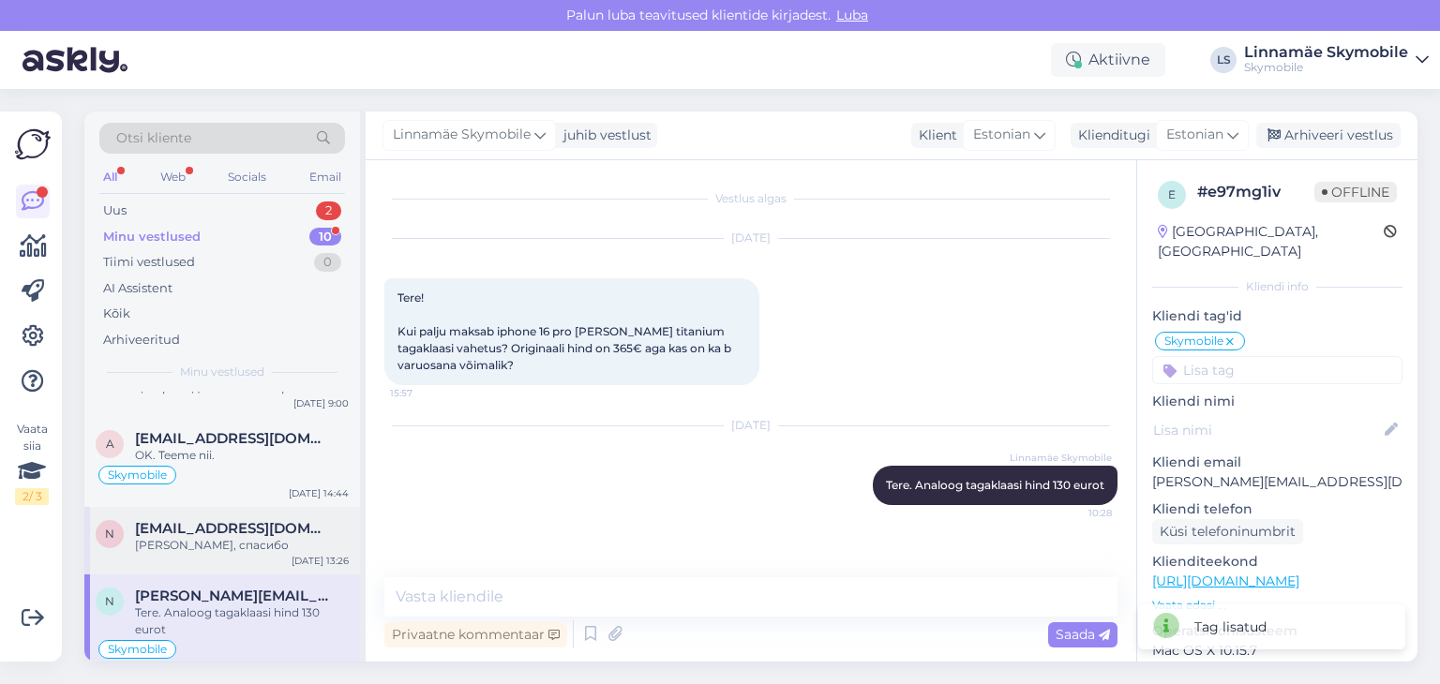
click at [265, 528] on span "[EMAIL_ADDRESS][DOMAIN_NAME]" at bounding box center [232, 528] width 195 height 17
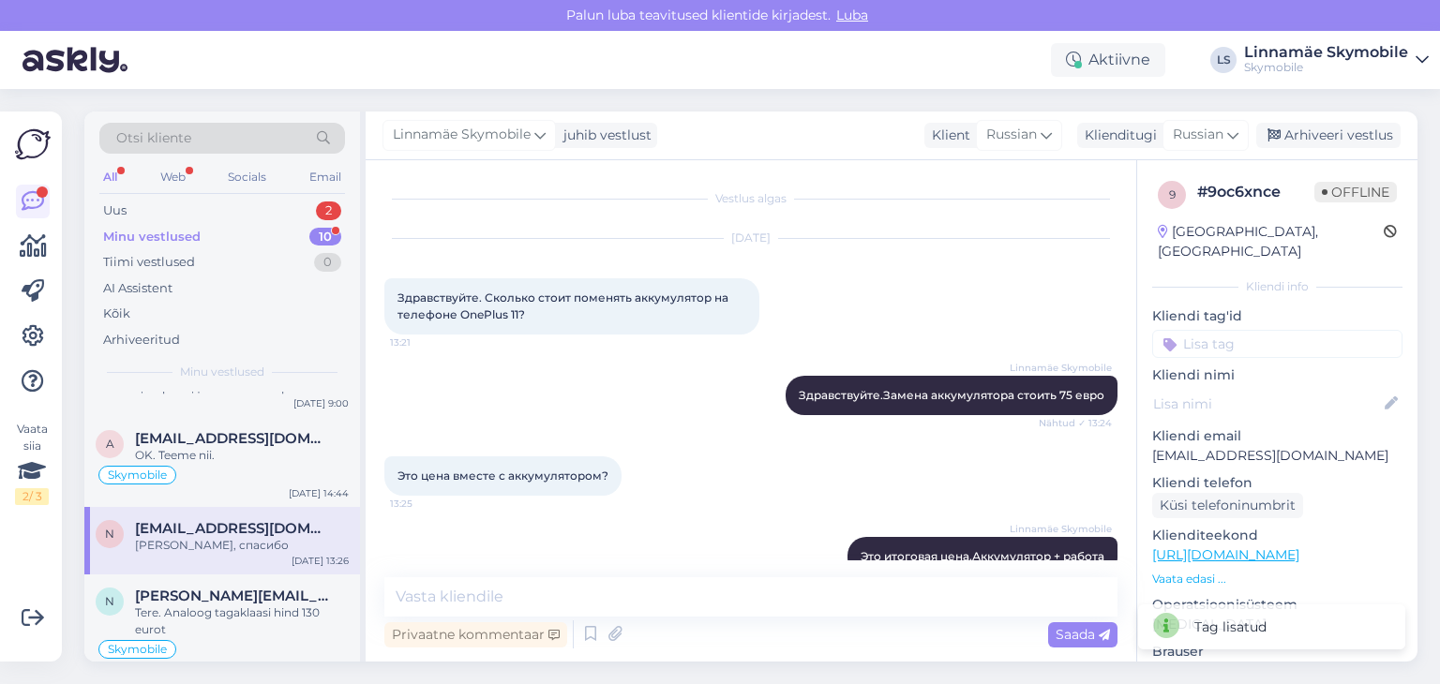
scroll to position [117, 0]
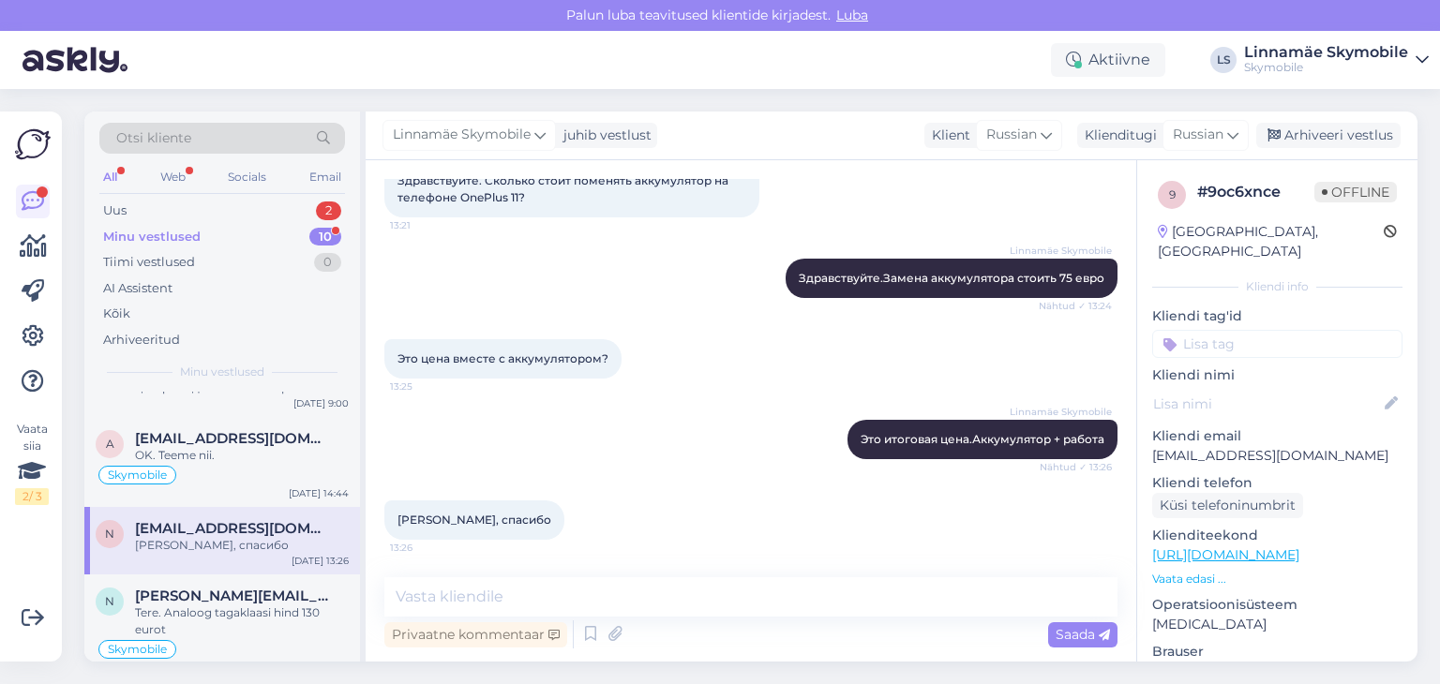
click at [1296, 330] on input at bounding box center [1277, 344] width 250 height 28
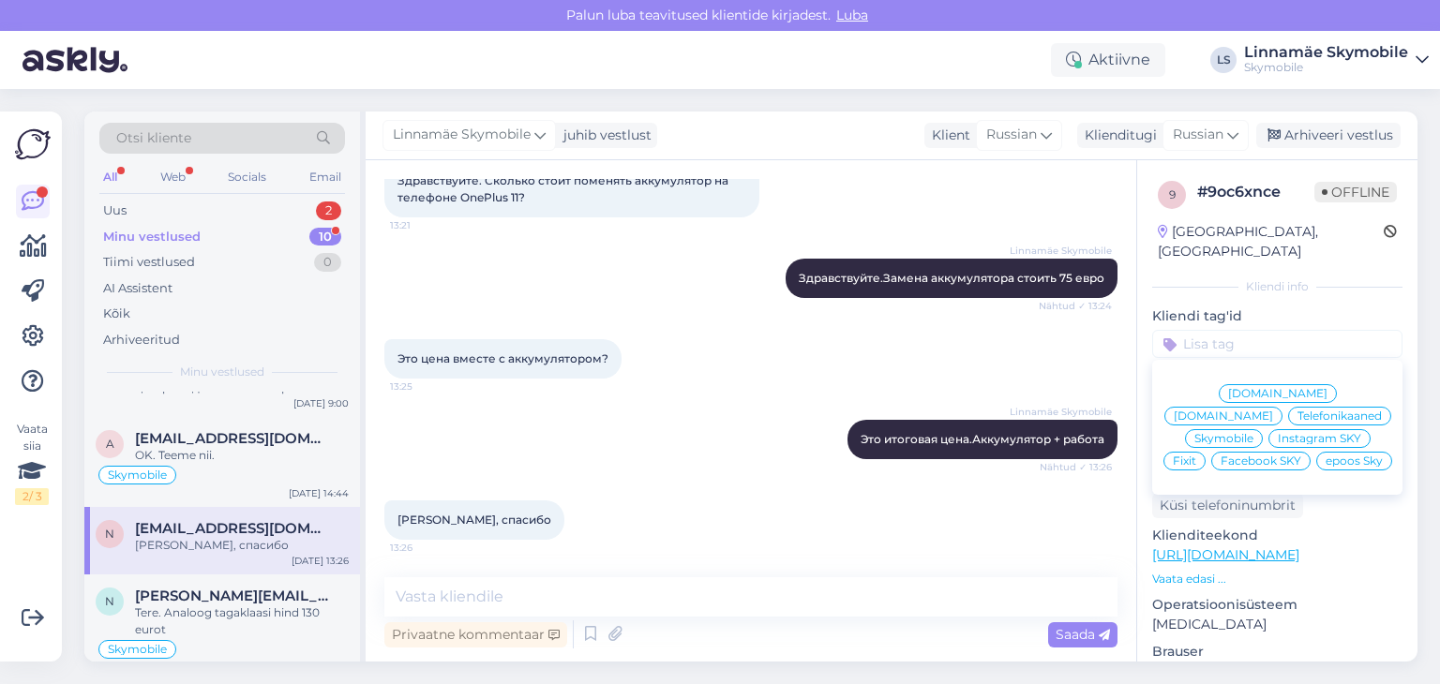
click at [1253, 433] on span "Skymobile" at bounding box center [1223, 438] width 59 height 11
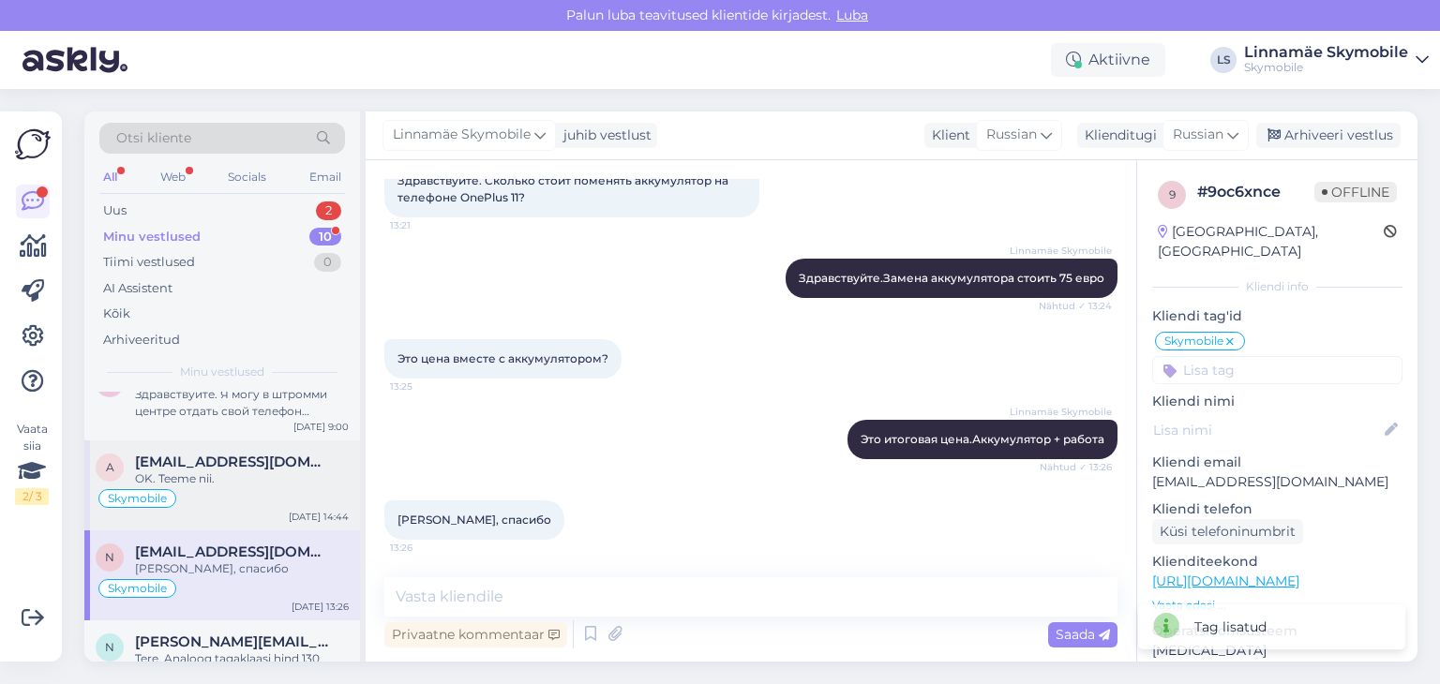
scroll to position [0, 0]
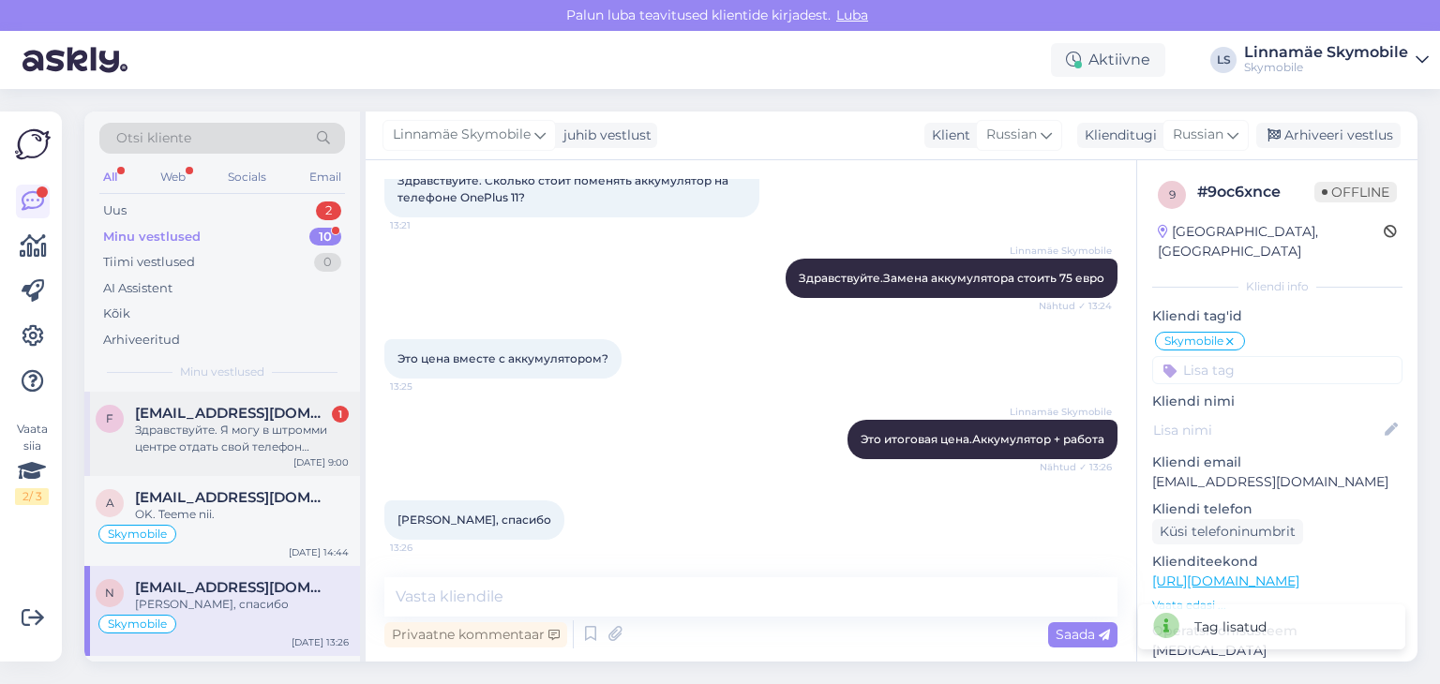
click at [266, 432] on div "Здравствуйте. Я могу в штромми центре отдать свой телефон вечером и забрать на …" at bounding box center [242, 439] width 214 height 34
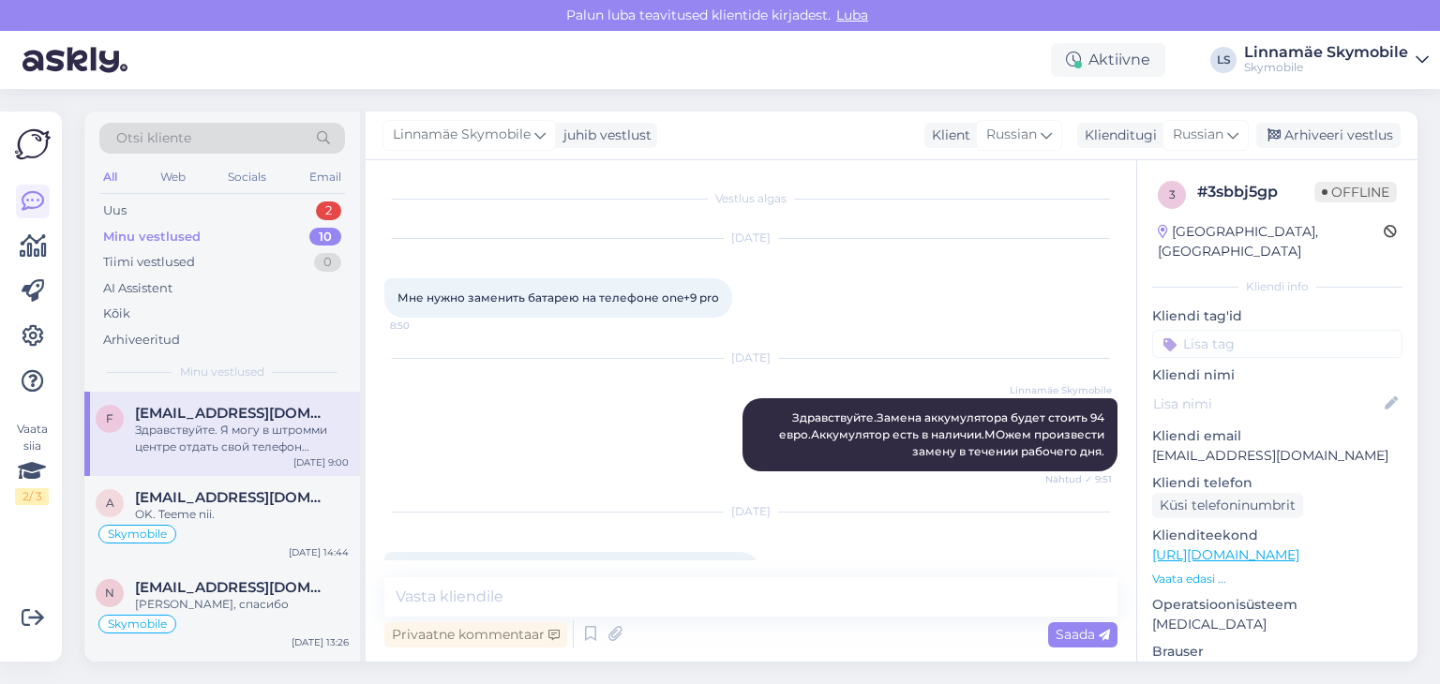
click at [1234, 330] on input at bounding box center [1277, 344] width 250 height 28
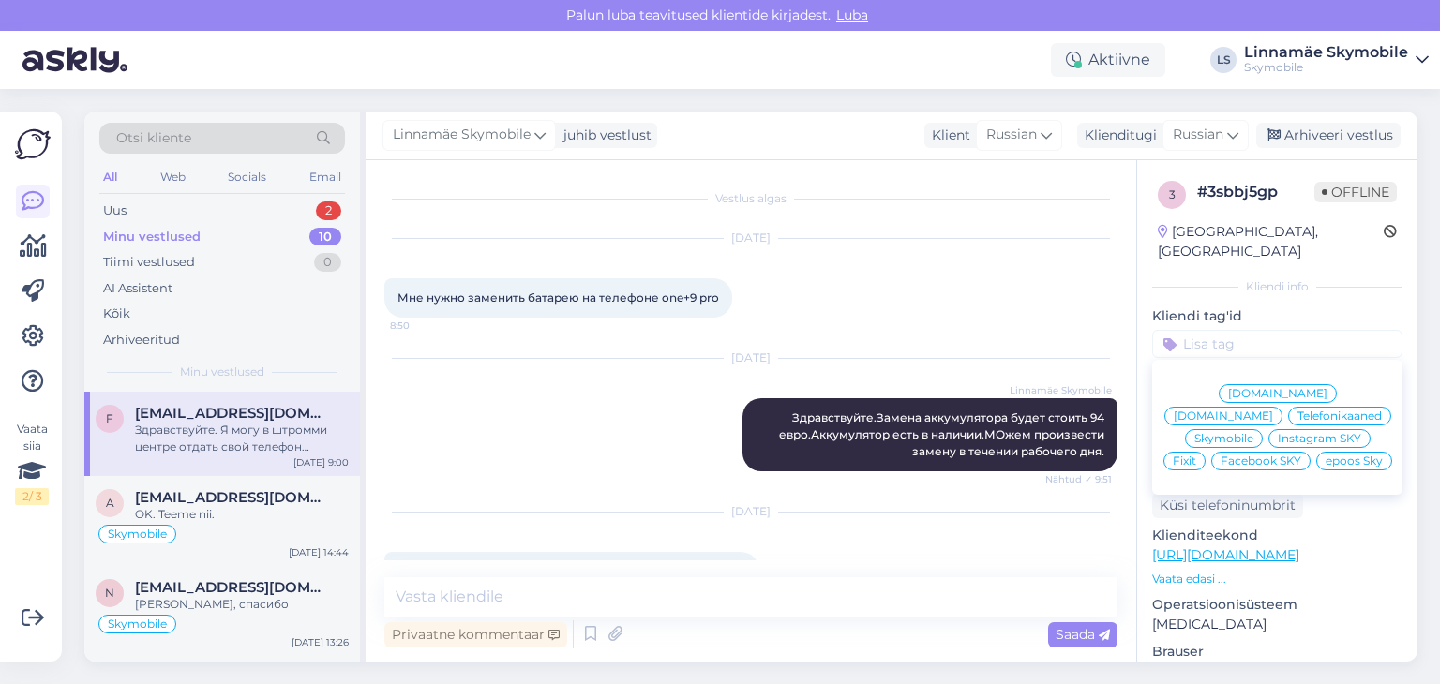
click at [1253, 433] on span "Skymobile" at bounding box center [1223, 438] width 59 height 11
